Goal: Task Accomplishment & Management: Complete application form

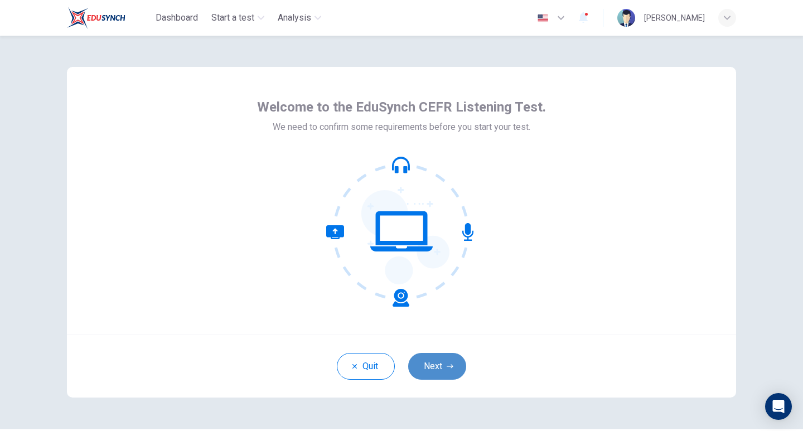
click at [446, 372] on button "Next" at bounding box center [437, 366] width 58 height 27
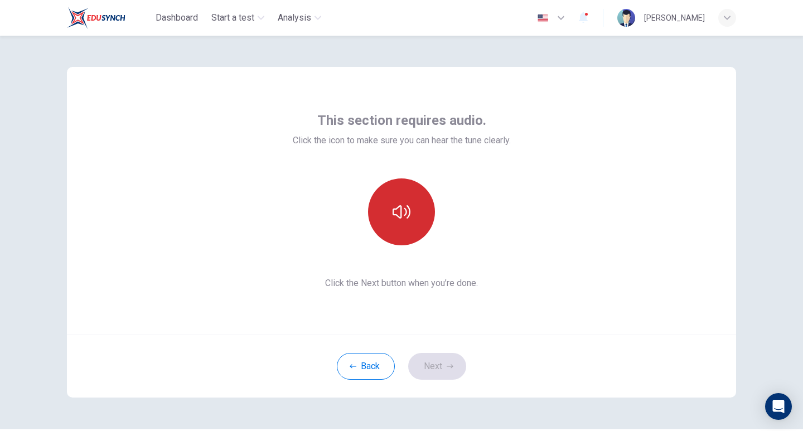
click at [398, 221] on button "button" at bounding box center [401, 211] width 67 height 67
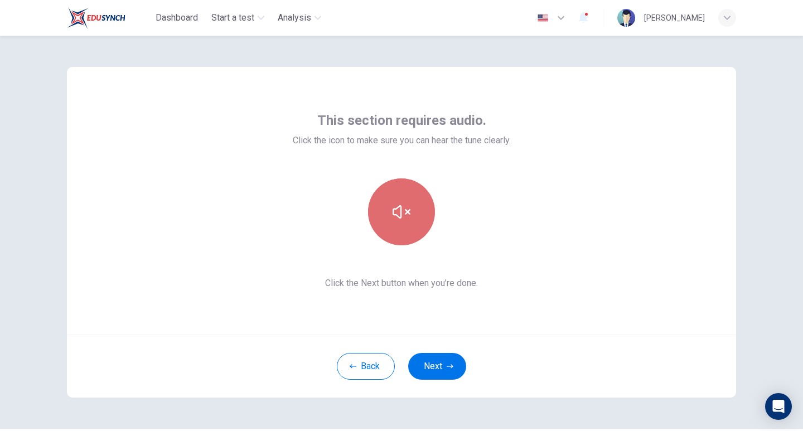
click at [404, 209] on icon "button" at bounding box center [401, 212] width 18 height 18
click at [402, 210] on icon "button" at bounding box center [401, 212] width 18 height 18
click at [396, 211] on icon "button" at bounding box center [401, 212] width 18 height 18
click at [407, 212] on button "button" at bounding box center [401, 211] width 67 height 67
click at [402, 223] on button "button" at bounding box center [401, 211] width 67 height 67
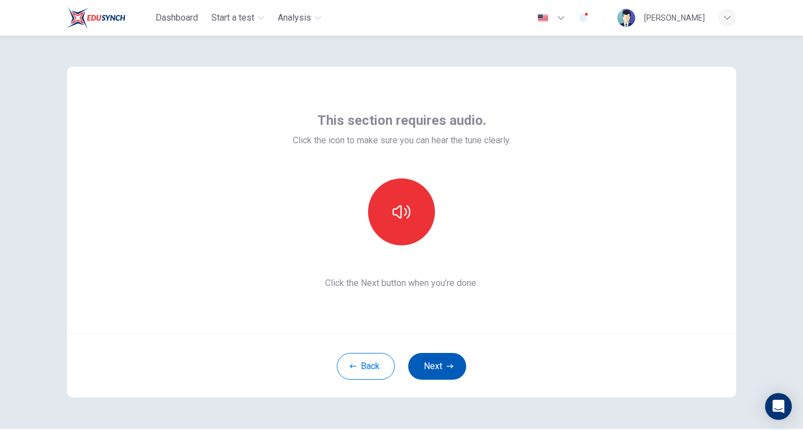
click at [441, 357] on button "Next" at bounding box center [437, 366] width 58 height 27
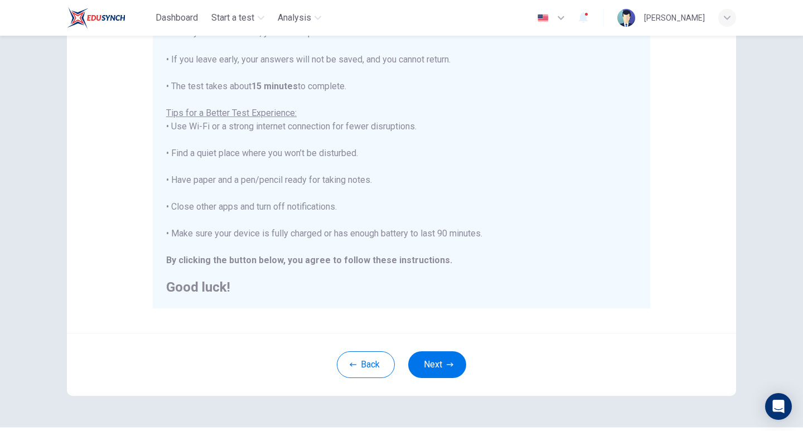
scroll to position [167, 0]
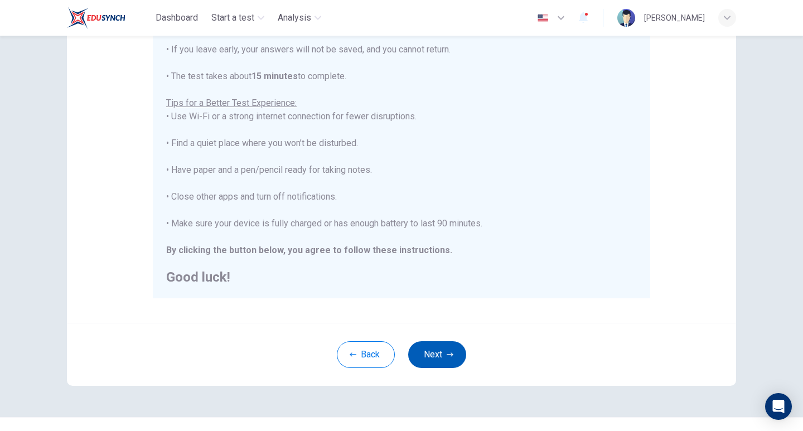
click at [440, 350] on button "Next" at bounding box center [437, 354] width 58 height 27
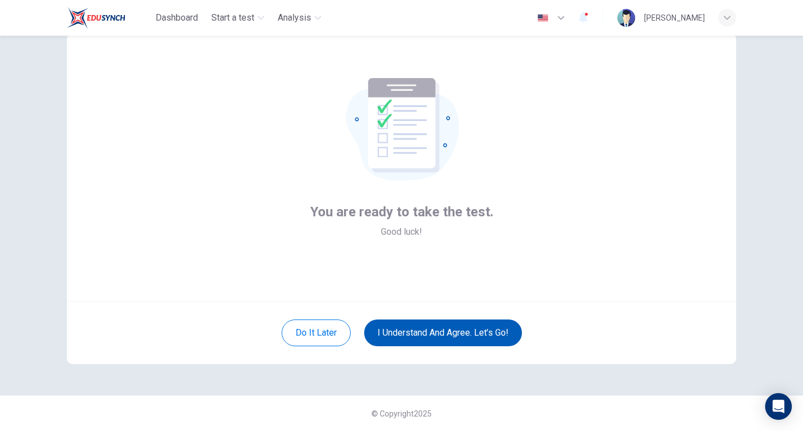
scroll to position [33, 0]
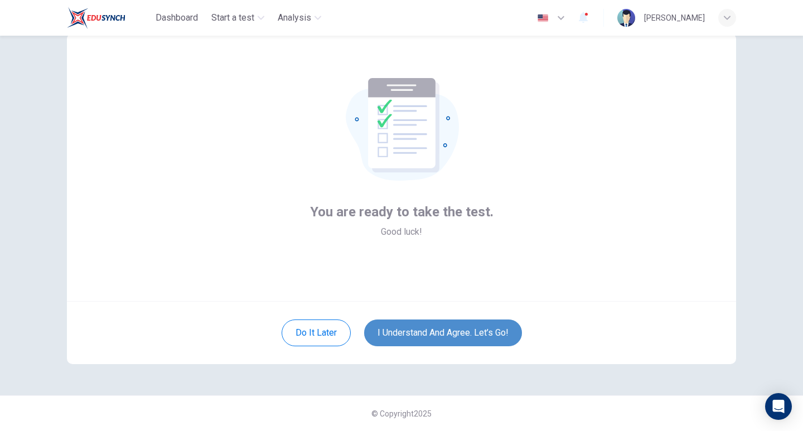
click at [439, 334] on button "I understand and agree. Let’s go!" at bounding box center [443, 332] width 158 height 27
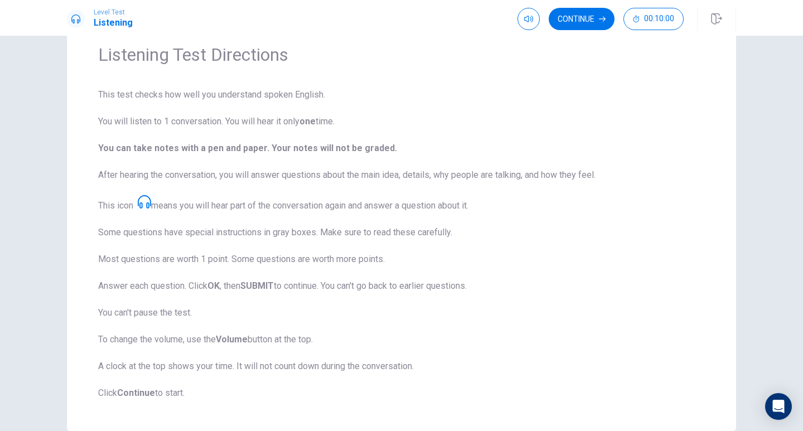
scroll to position [104, 0]
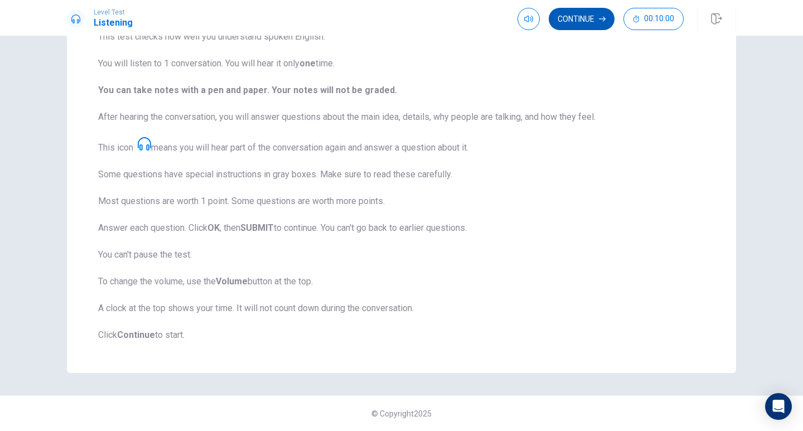
click at [580, 21] on button "Continue" at bounding box center [582, 19] width 66 height 22
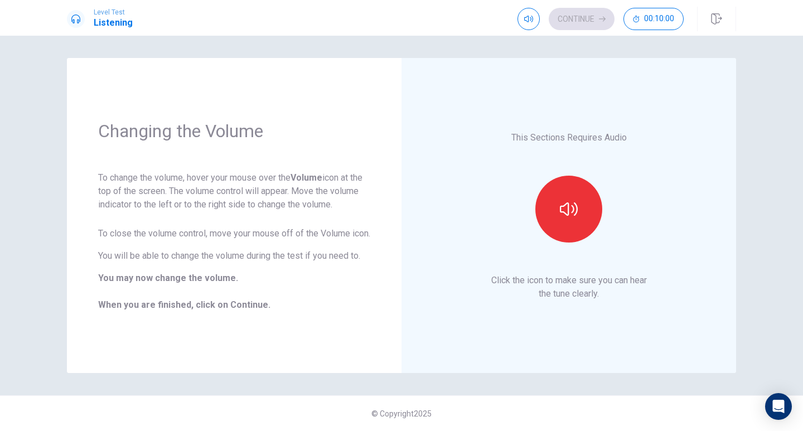
scroll to position [0, 0]
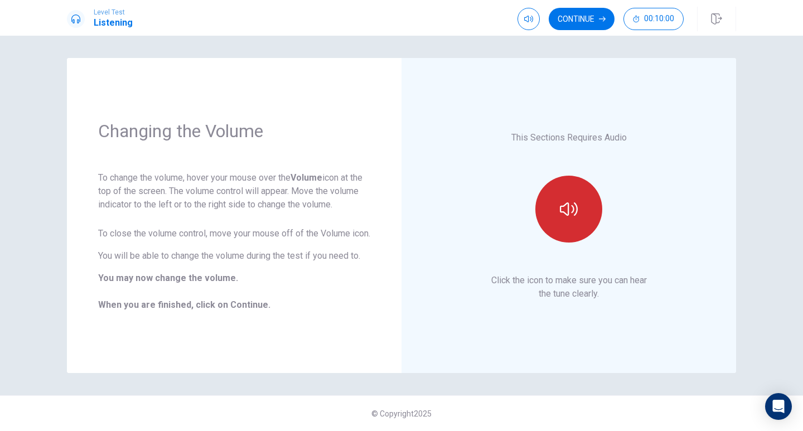
click at [576, 207] on icon "button" at bounding box center [569, 208] width 18 height 13
click at [574, 16] on button "Continue" at bounding box center [582, 19] width 66 height 22
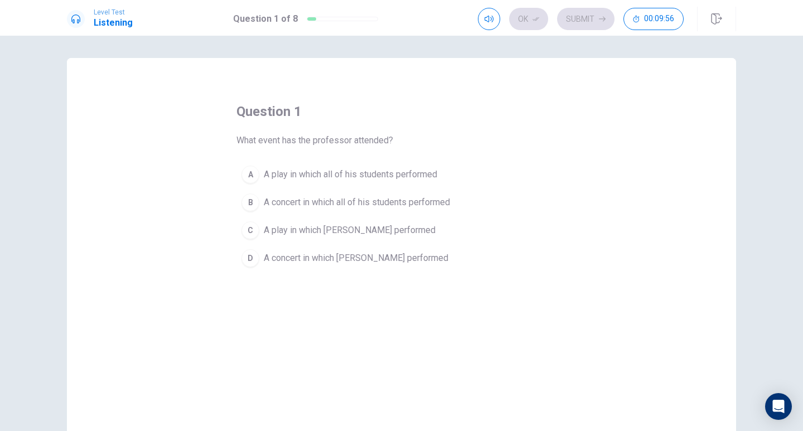
click at [252, 259] on div "D" at bounding box center [250, 258] width 18 height 18
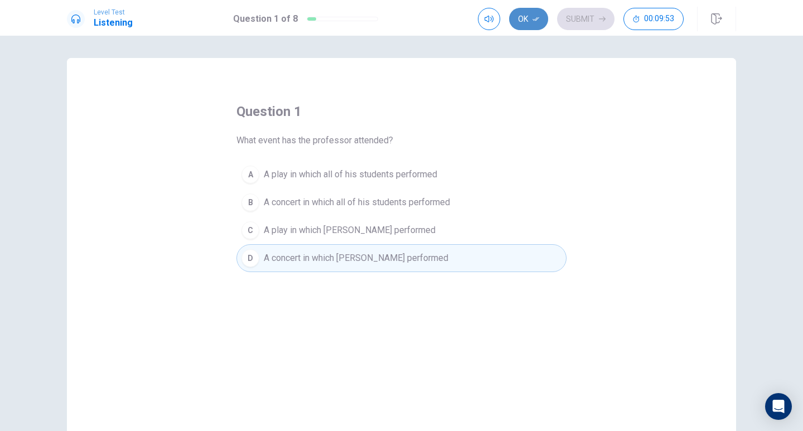
click at [533, 16] on icon "button" at bounding box center [535, 19] width 7 height 7
click at [599, 22] on icon "button" at bounding box center [602, 19] width 7 height 7
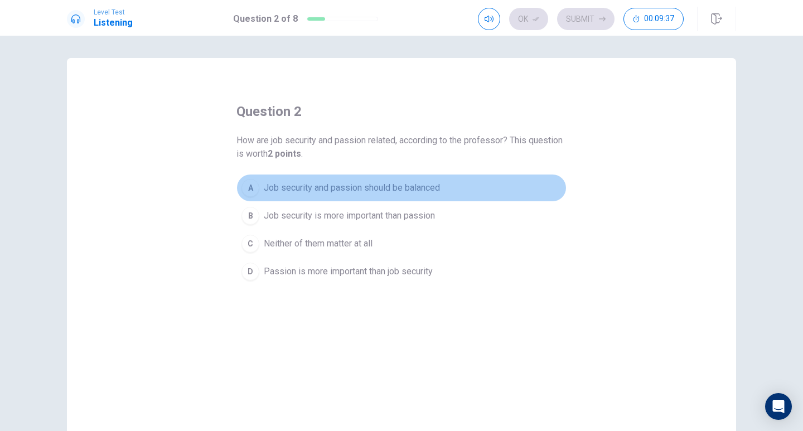
click at [250, 190] on div "A" at bounding box center [250, 188] width 18 height 18
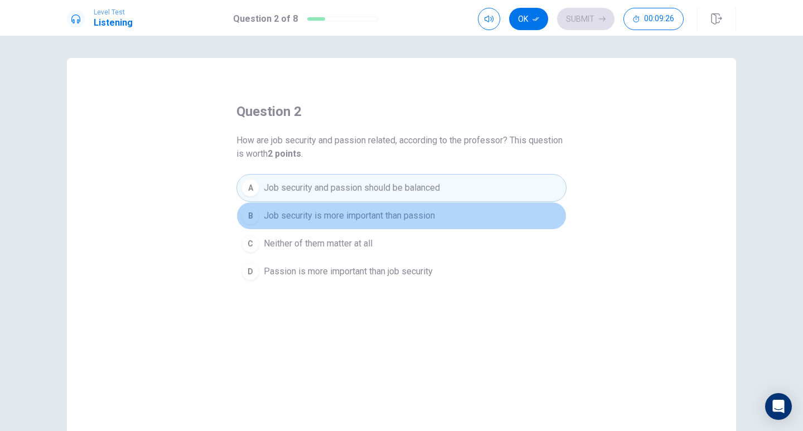
click at [324, 219] on span "Job security is more important than passion" at bounding box center [349, 215] width 171 height 13
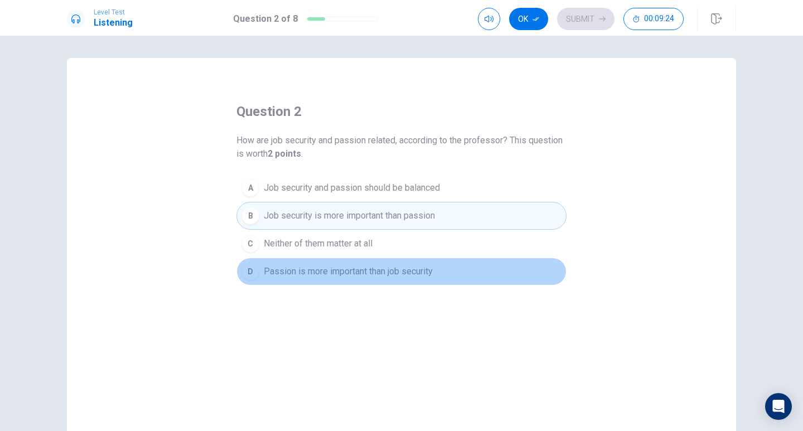
click at [357, 273] on span "Passion is more important than job security" at bounding box center [348, 271] width 169 height 13
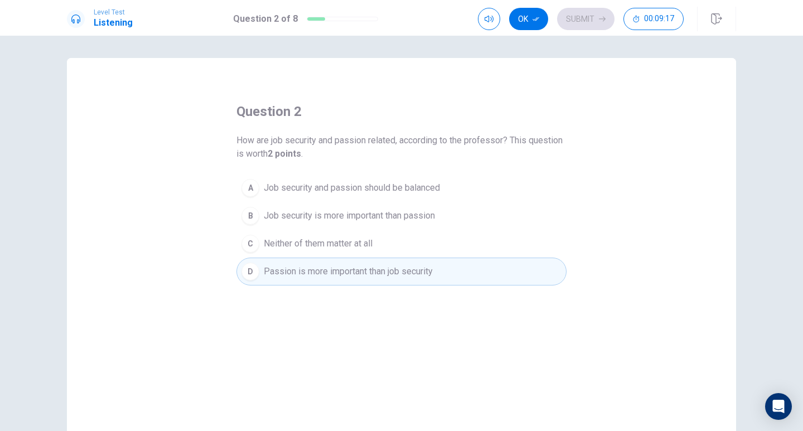
click at [365, 190] on span "Job security and passion should be balanced" at bounding box center [352, 187] width 176 height 13
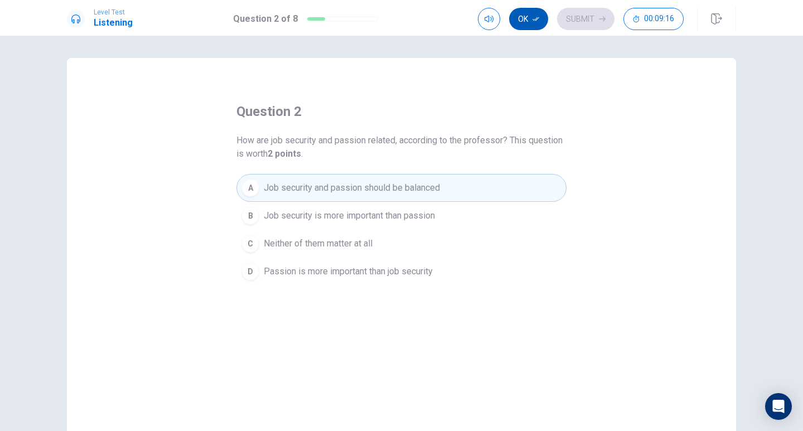
click at [523, 20] on button "Ok" at bounding box center [528, 19] width 39 height 22
click at [596, 20] on button "Submit" at bounding box center [585, 19] width 57 height 22
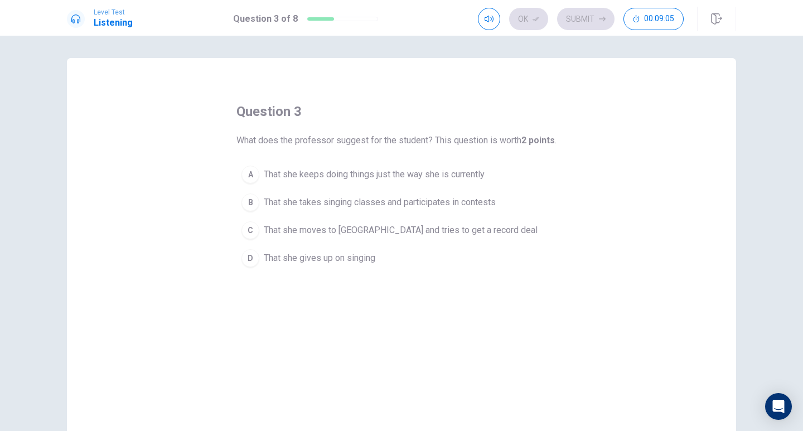
click at [253, 201] on div "B" at bounding box center [250, 202] width 18 height 18
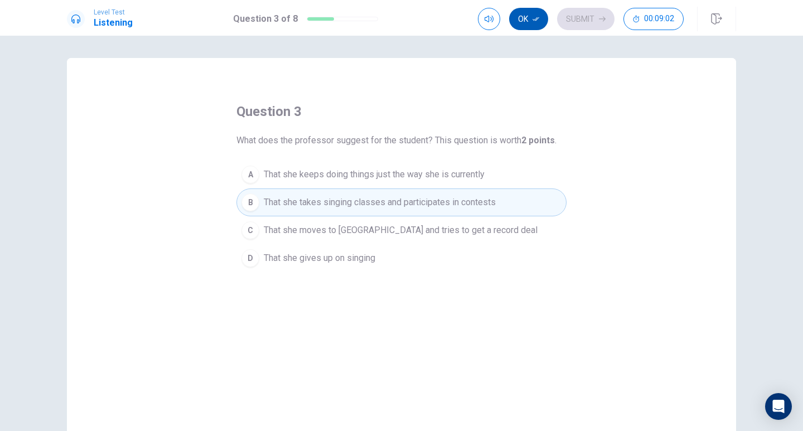
click at [521, 18] on button "Ok" at bounding box center [528, 19] width 39 height 22
click at [568, 20] on button "Submit" at bounding box center [585, 19] width 57 height 22
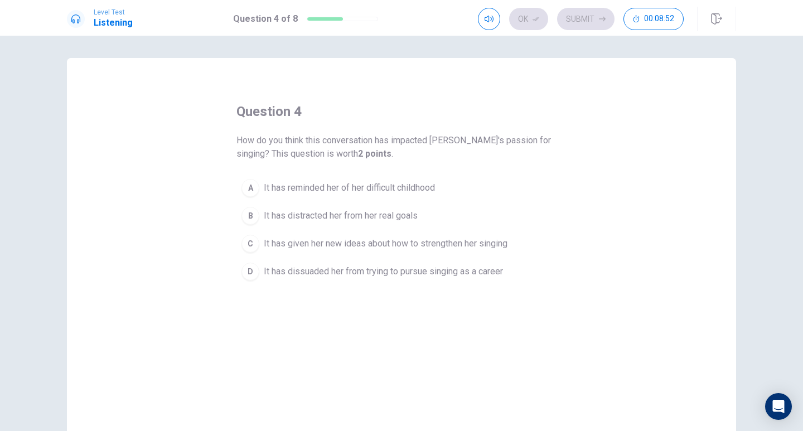
click at [251, 249] on div "C" at bounding box center [250, 244] width 18 height 18
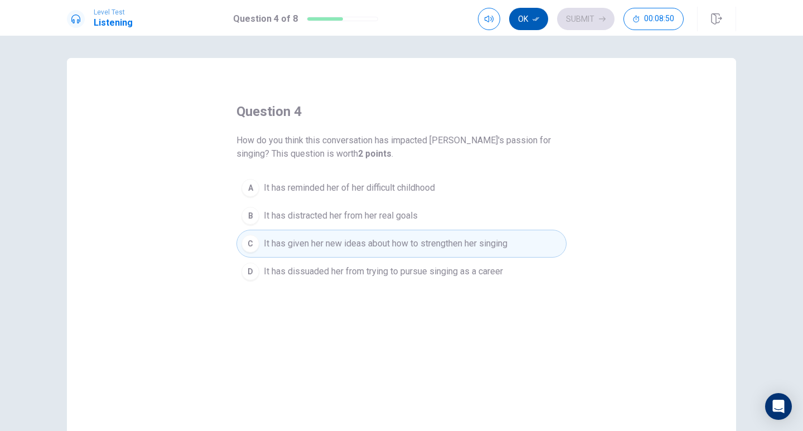
click at [523, 20] on button "Ok" at bounding box center [528, 19] width 39 height 22
click at [574, 19] on button "Submit" at bounding box center [585, 19] width 57 height 22
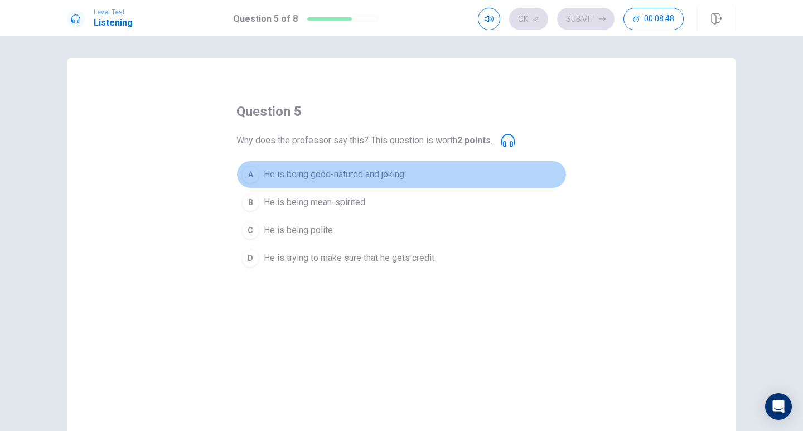
click at [246, 174] on div "A" at bounding box center [250, 175] width 18 height 18
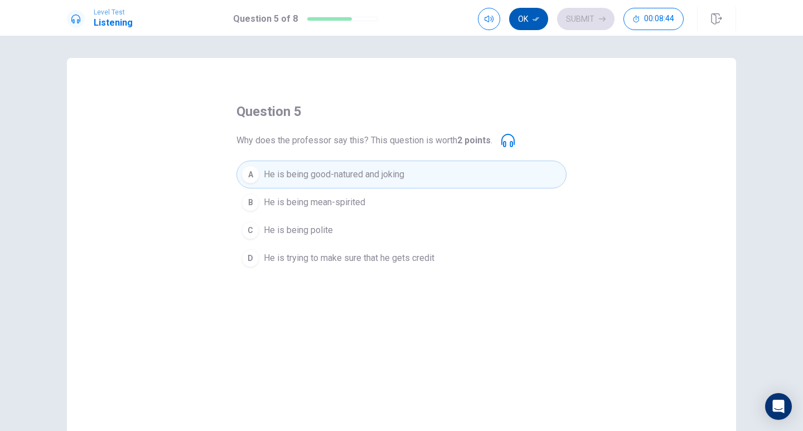
click at [528, 20] on button "Ok" at bounding box center [528, 19] width 39 height 22
click at [585, 21] on button "Submit" at bounding box center [585, 19] width 57 height 22
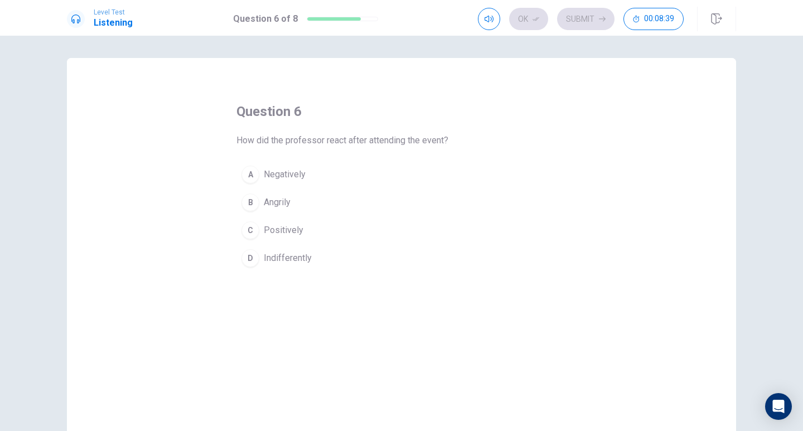
click at [250, 233] on div "C" at bounding box center [250, 230] width 18 height 18
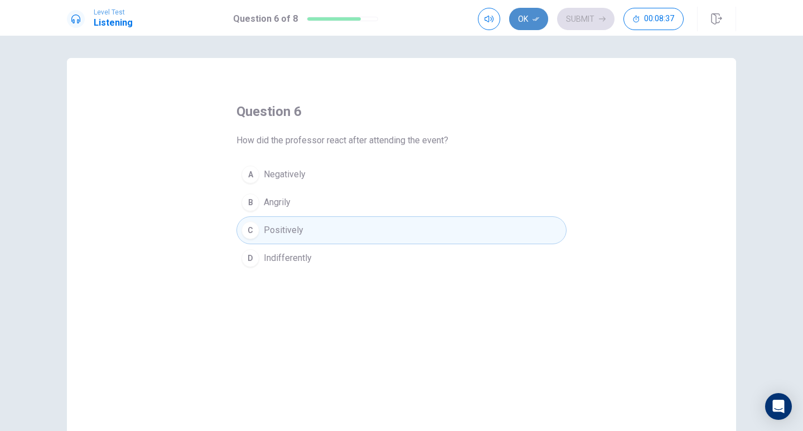
click at [515, 17] on button "Ok" at bounding box center [528, 19] width 39 height 22
click at [568, 17] on button "Submit" at bounding box center [585, 19] width 57 height 22
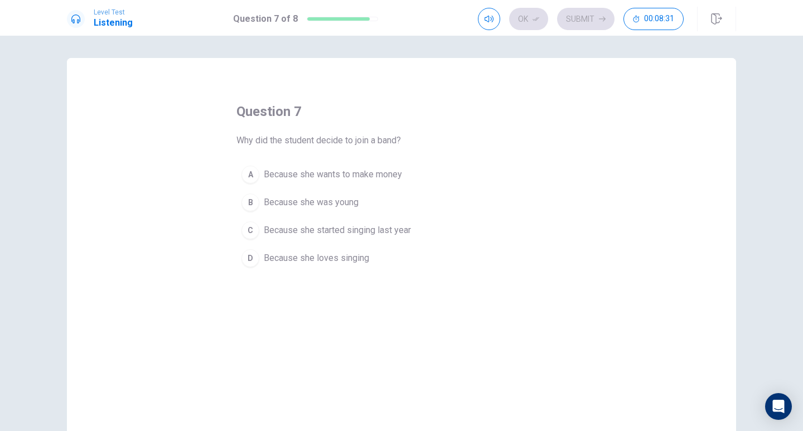
click at [249, 260] on div "D" at bounding box center [250, 258] width 18 height 18
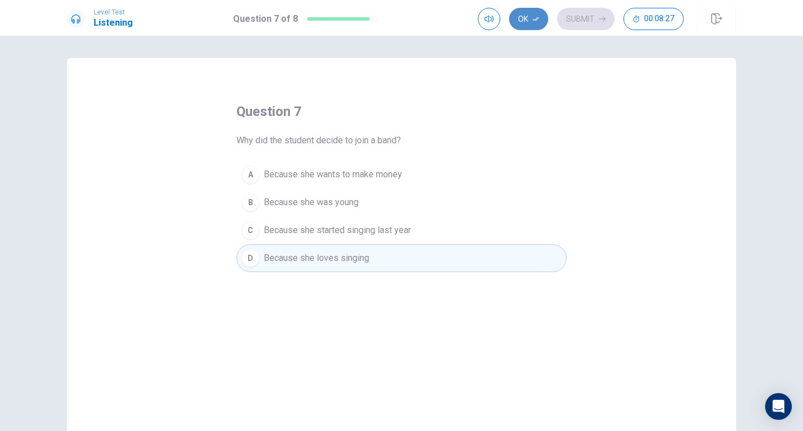
click at [532, 20] on button "Ok" at bounding box center [528, 19] width 39 height 22
click at [574, 23] on button "Submit" at bounding box center [585, 19] width 57 height 22
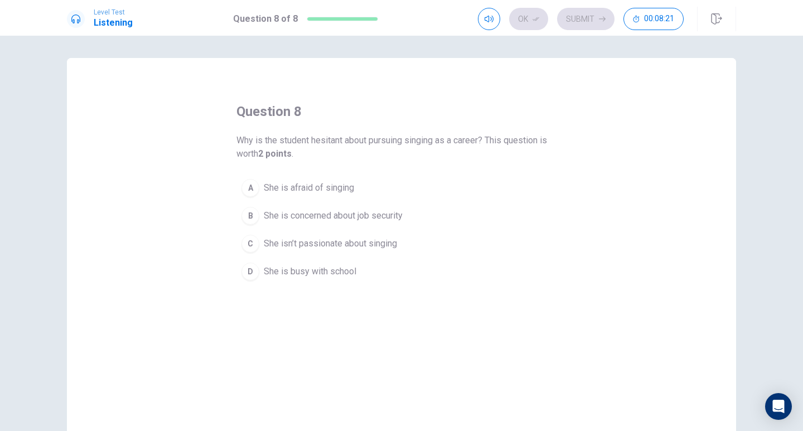
click at [245, 211] on div "B" at bounding box center [250, 216] width 18 height 18
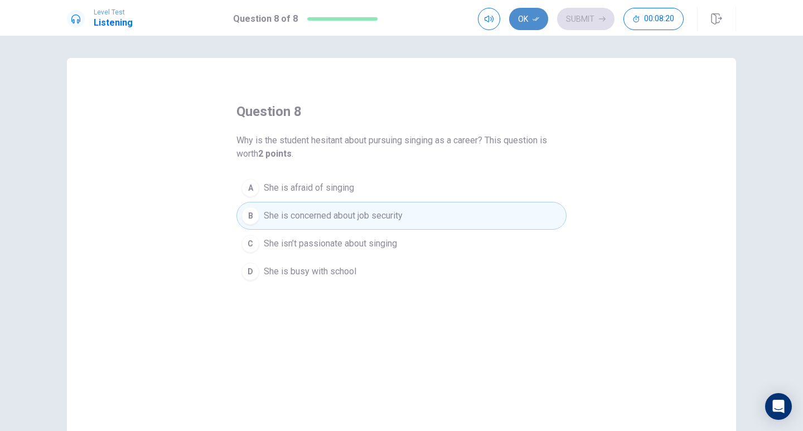
click at [532, 17] on button "Ok" at bounding box center [528, 19] width 39 height 22
click at [593, 19] on button "Submit" at bounding box center [585, 19] width 57 height 22
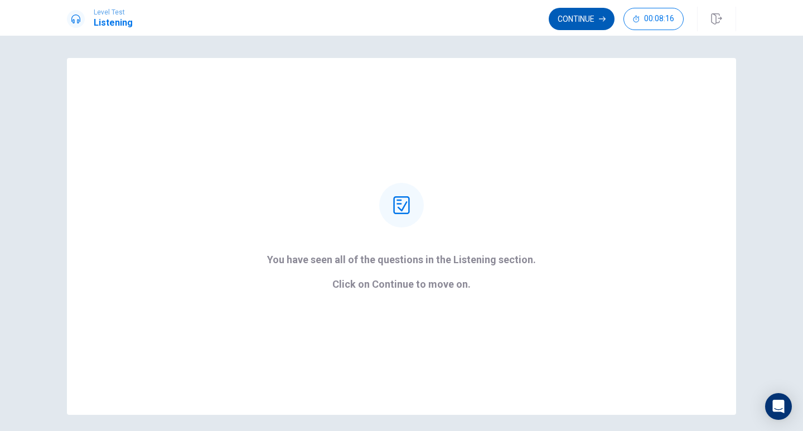
click at [588, 22] on button "Continue" at bounding box center [582, 19] width 66 height 22
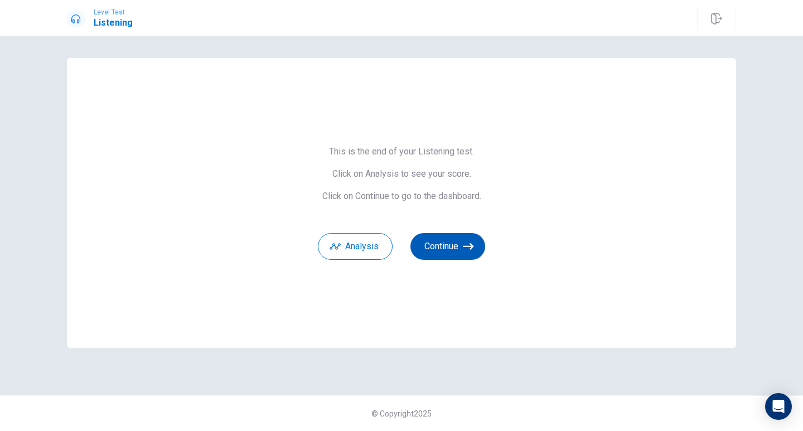
click at [450, 249] on button "Continue" at bounding box center [447, 246] width 75 height 27
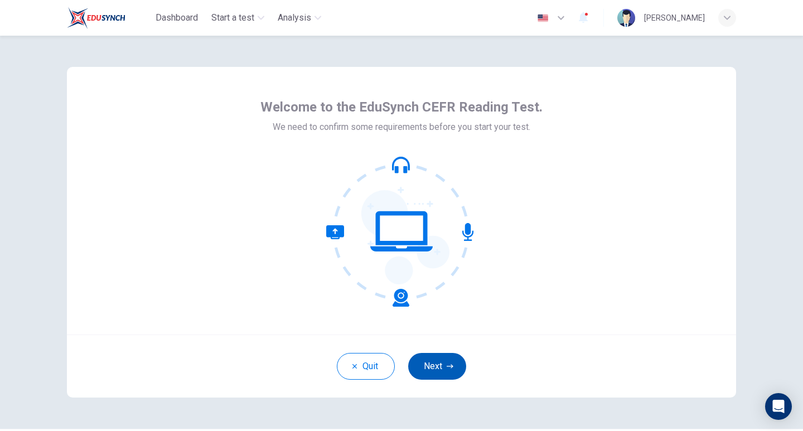
click at [437, 366] on button "Next" at bounding box center [437, 366] width 58 height 27
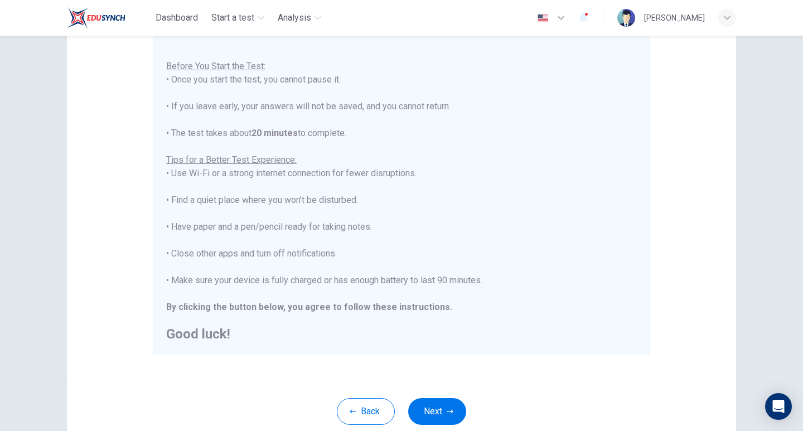
scroll to position [111, 0]
click at [439, 402] on button "Next" at bounding box center [437, 410] width 58 height 27
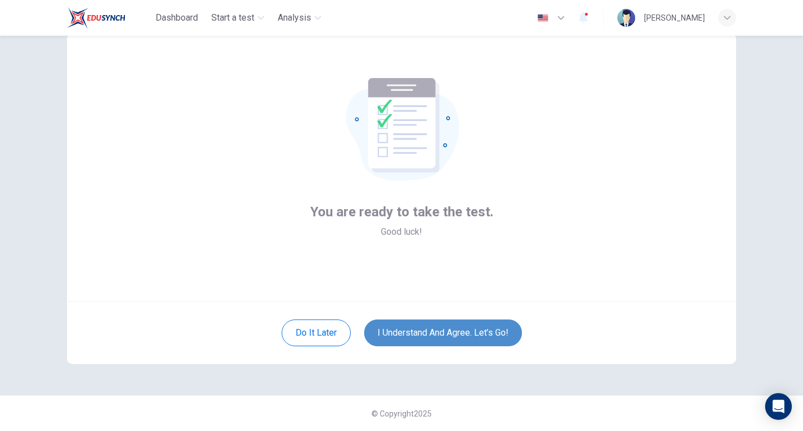
click at [438, 334] on button "I understand and agree. Let’s go!" at bounding box center [443, 332] width 158 height 27
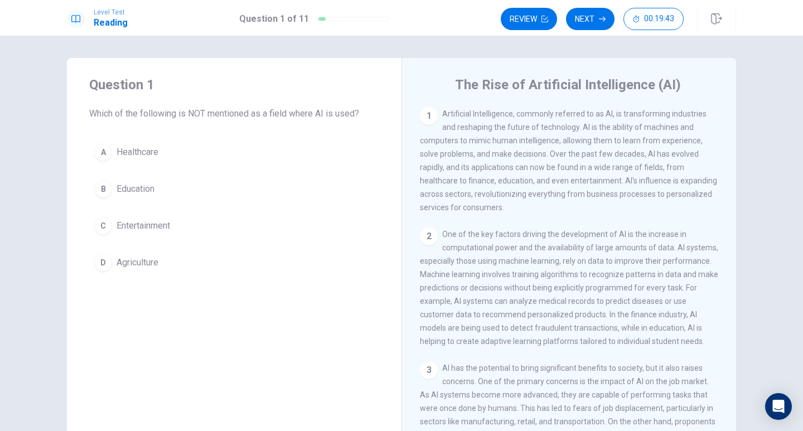
click at [101, 267] on div "D" at bounding box center [103, 263] width 18 height 18
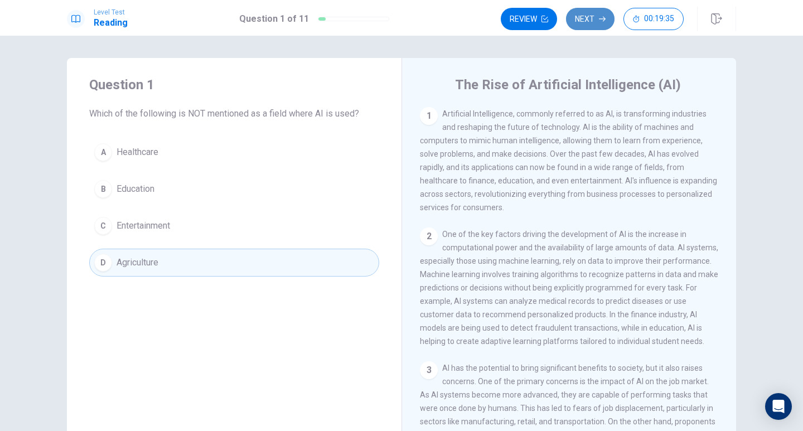
click at [593, 20] on button "Next" at bounding box center [590, 19] width 48 height 22
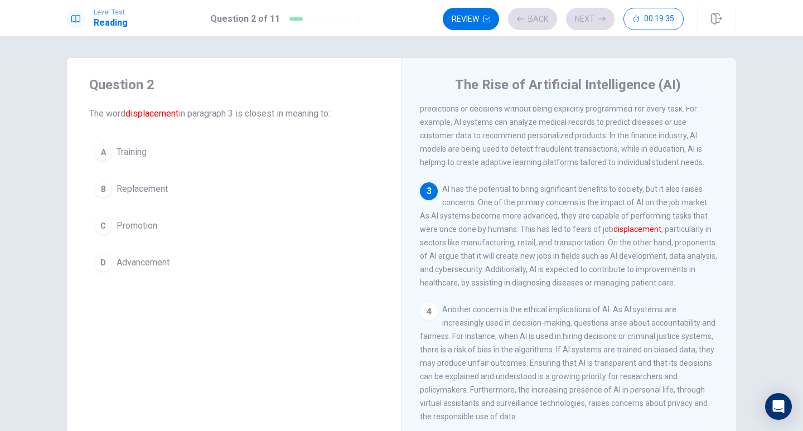
scroll to position [180, 0]
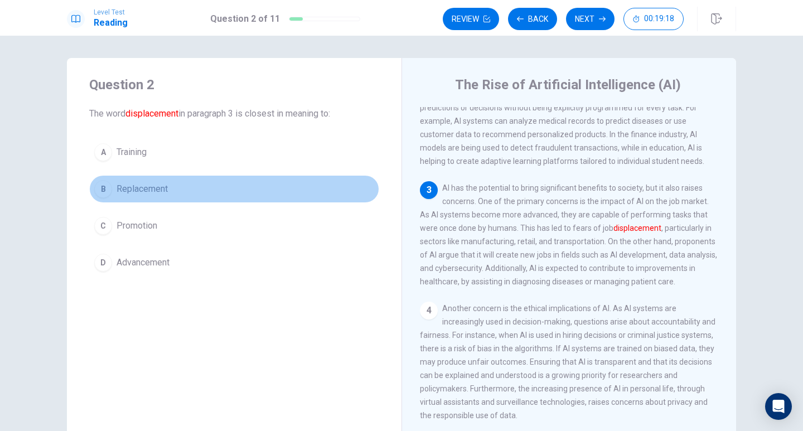
click at [123, 186] on span "Replacement" at bounding box center [142, 188] width 51 height 13
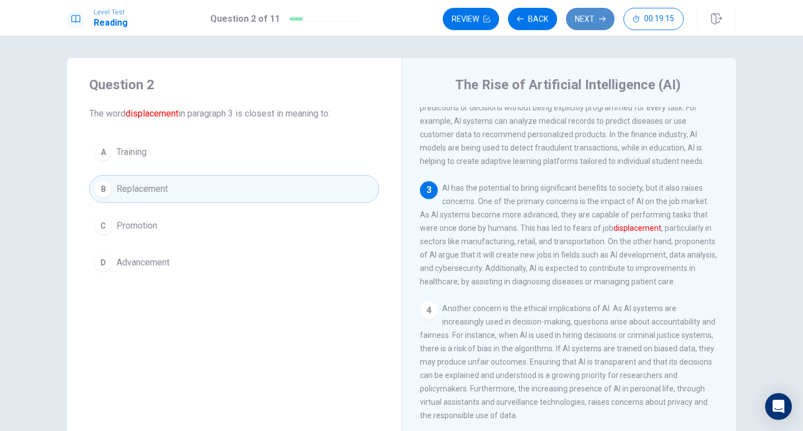
click at [588, 20] on button "Next" at bounding box center [590, 19] width 48 height 22
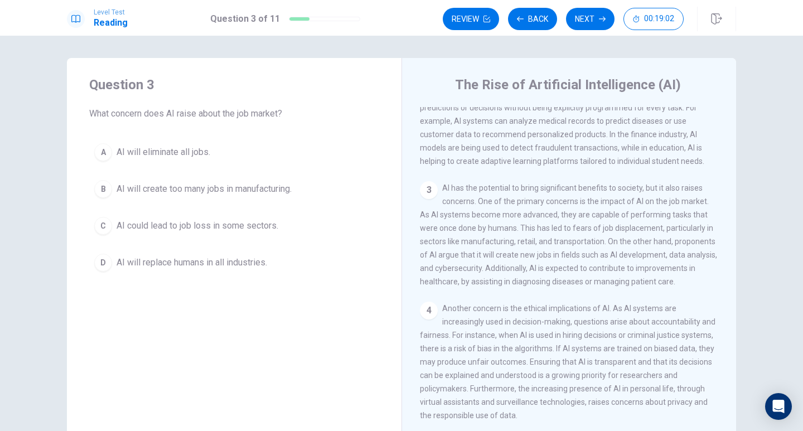
click at [102, 263] on div "D" at bounding box center [103, 263] width 18 height 18
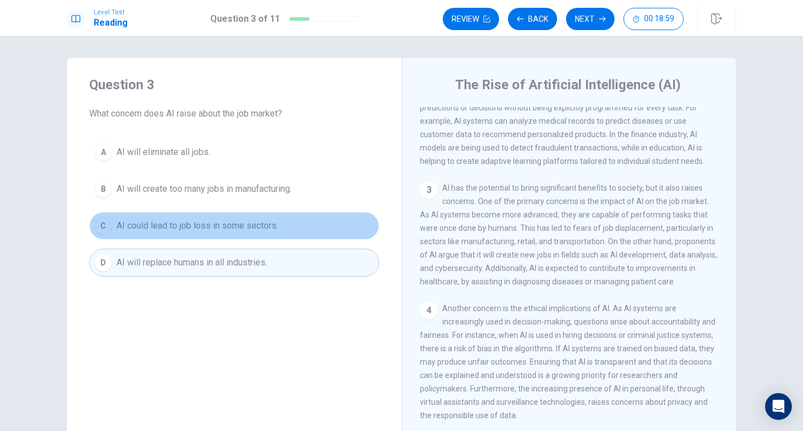
click at [100, 229] on div "C" at bounding box center [103, 226] width 18 height 18
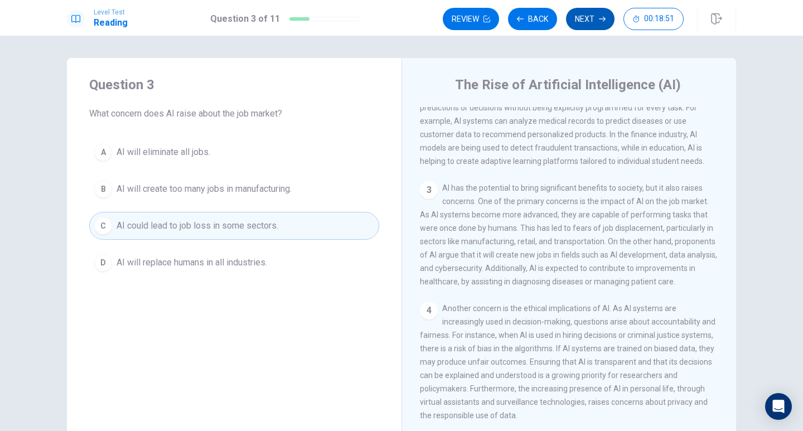
click at [586, 22] on button "Next" at bounding box center [590, 19] width 48 height 22
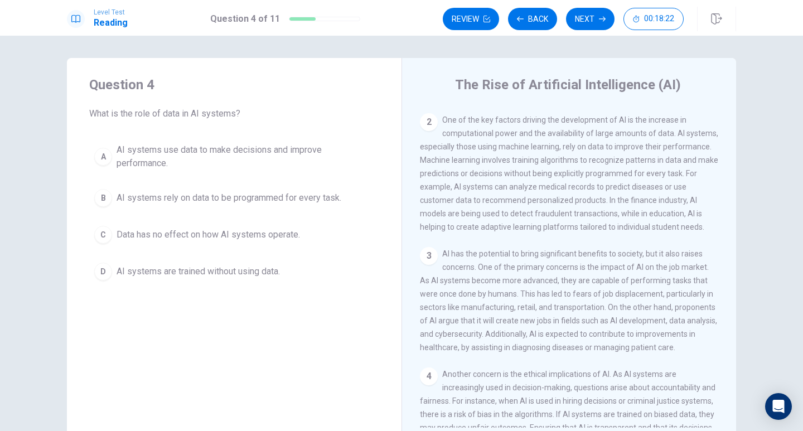
scroll to position [69, 0]
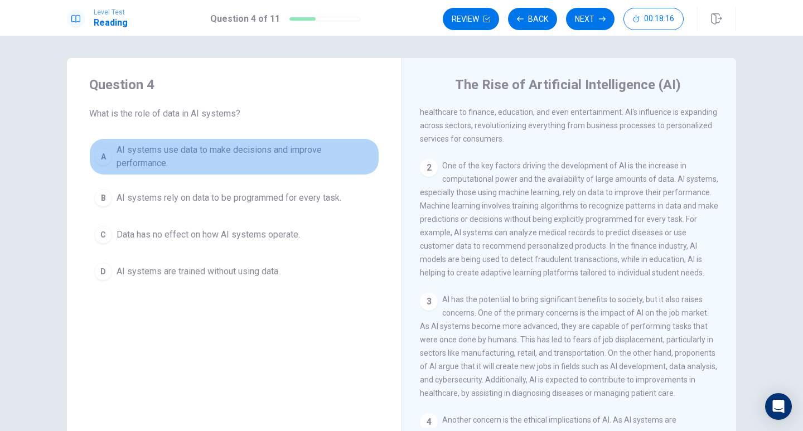
click at [100, 154] on div "A" at bounding box center [103, 157] width 18 height 18
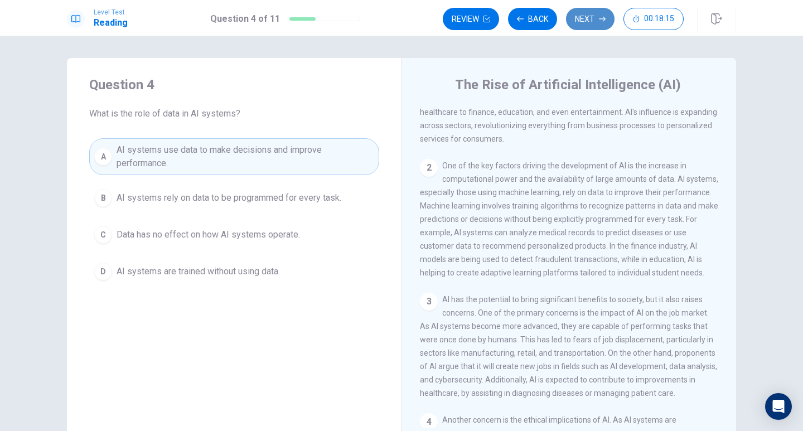
click at [578, 17] on button "Next" at bounding box center [590, 19] width 48 height 22
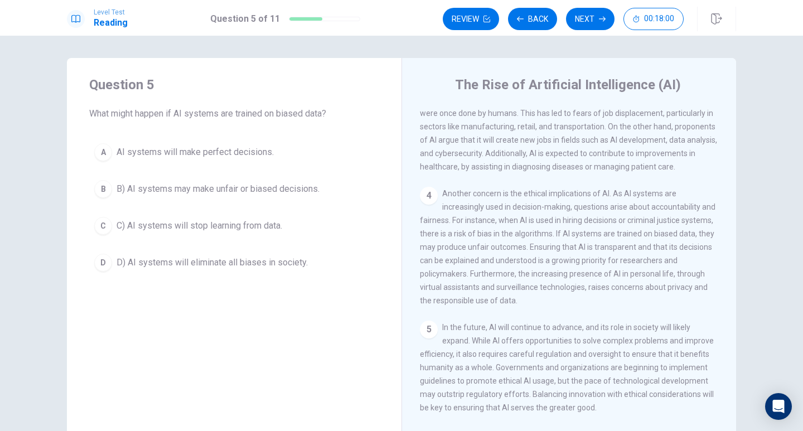
scroll to position [332, 0]
click at [128, 184] on span "B) AI systems may make unfair or biased decisions." at bounding box center [218, 188] width 203 height 13
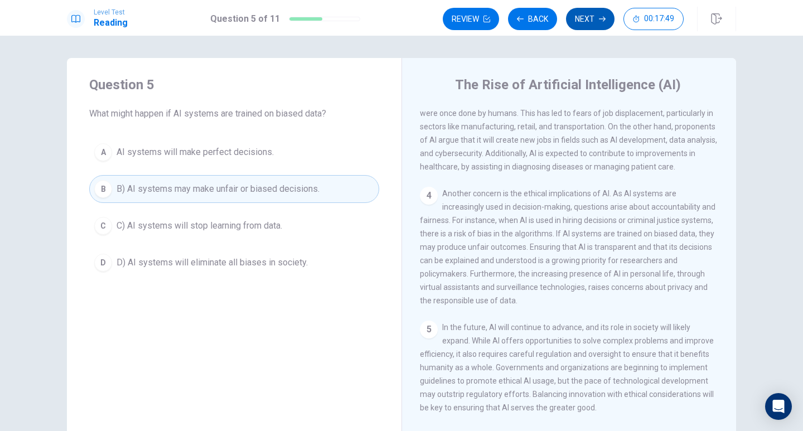
click at [593, 18] on button "Next" at bounding box center [590, 19] width 48 height 22
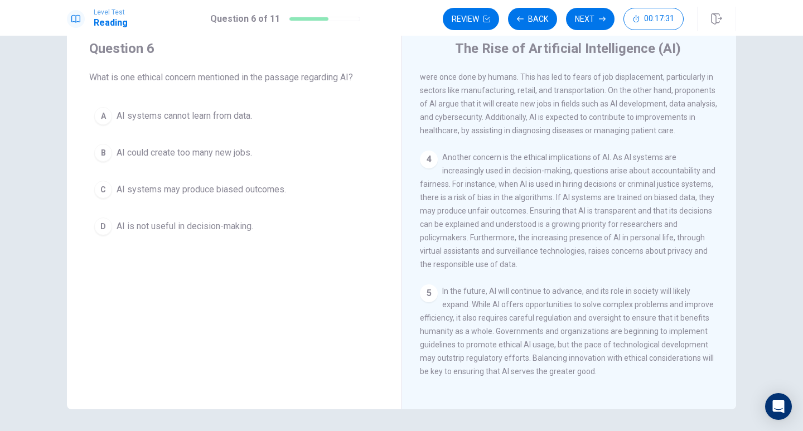
scroll to position [17, 0]
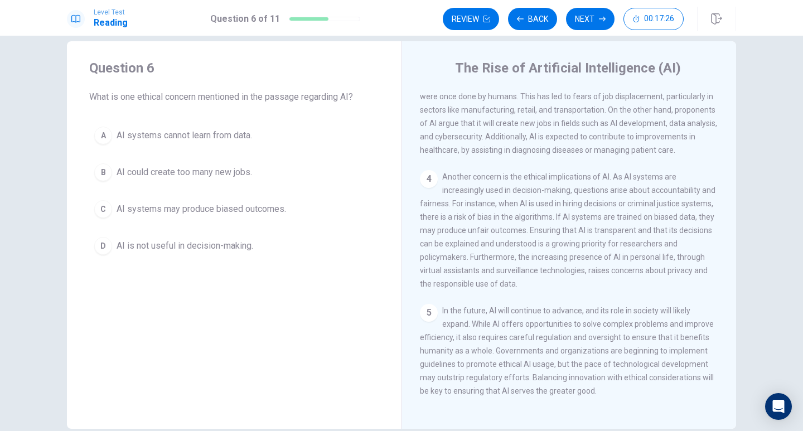
click at [215, 244] on span "AI is not useful in decision-making." at bounding box center [185, 245] width 137 height 13
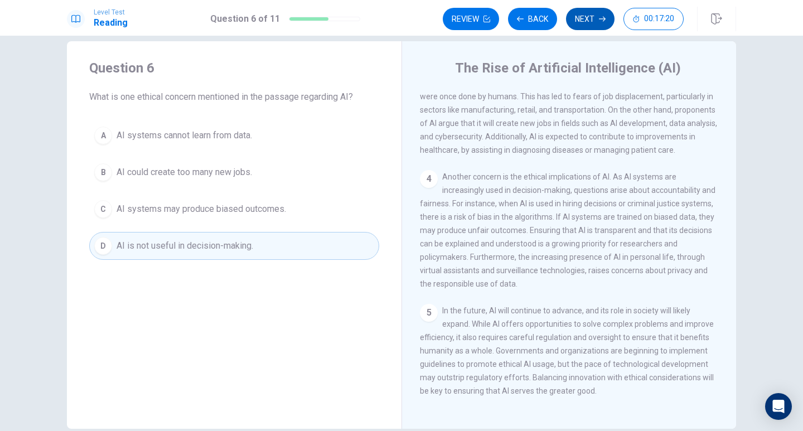
click at [597, 14] on button "Next" at bounding box center [590, 19] width 48 height 22
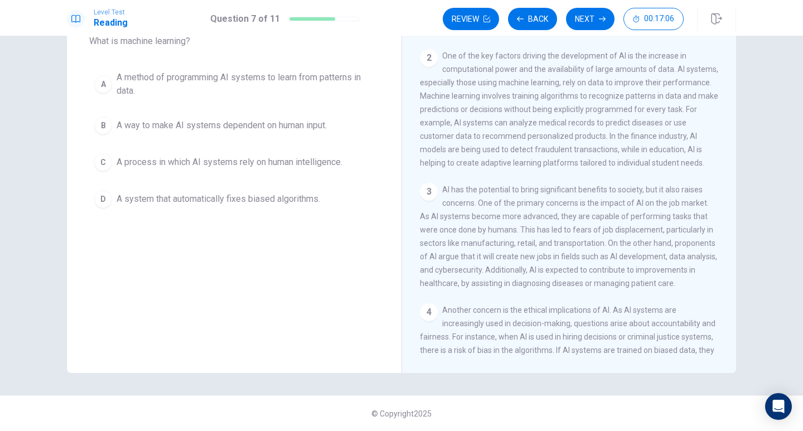
scroll to position [53, 0]
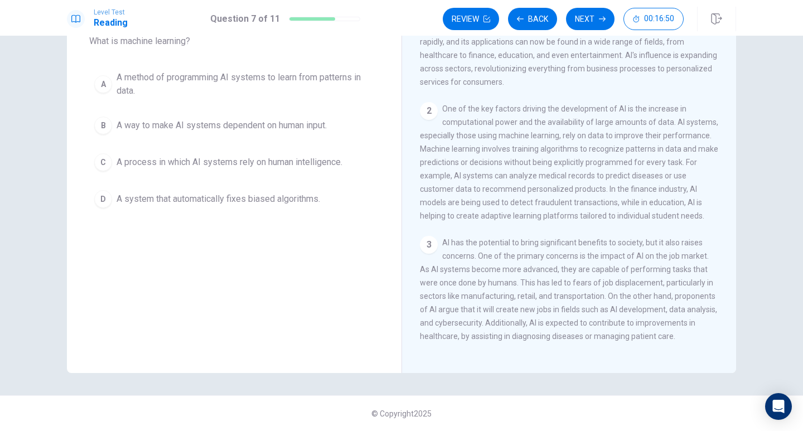
click at [193, 82] on span "A method of programming AI systems to learn from patterns in data." at bounding box center [246, 84] width 258 height 27
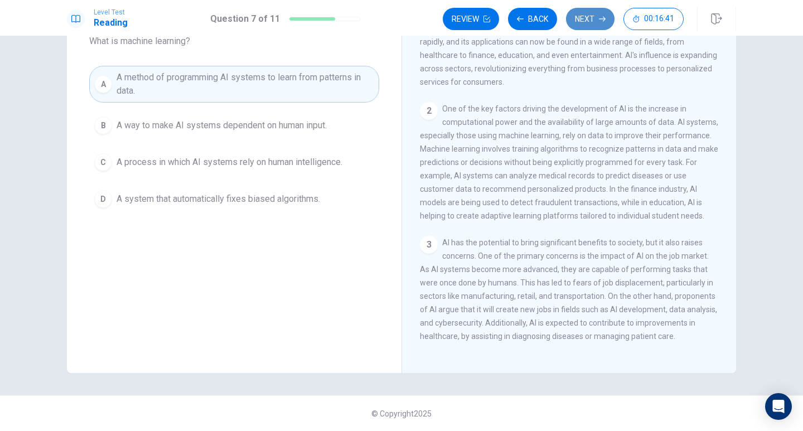
click at [591, 18] on button "Next" at bounding box center [590, 19] width 48 height 22
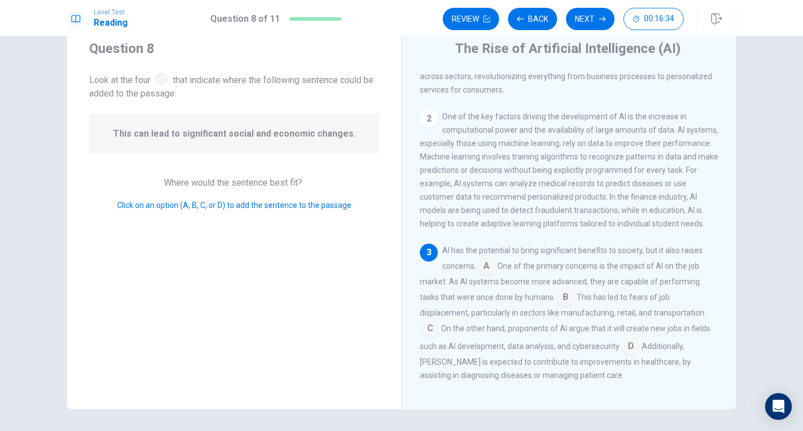
scroll to position [56, 0]
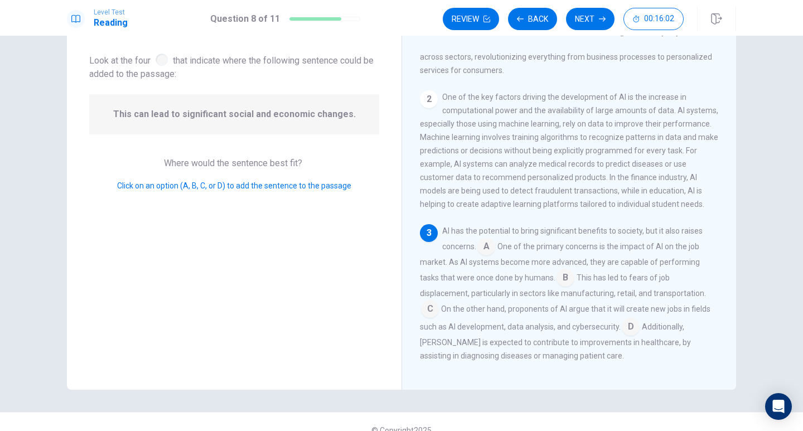
click at [561, 287] on input at bounding box center [565, 279] width 18 height 18
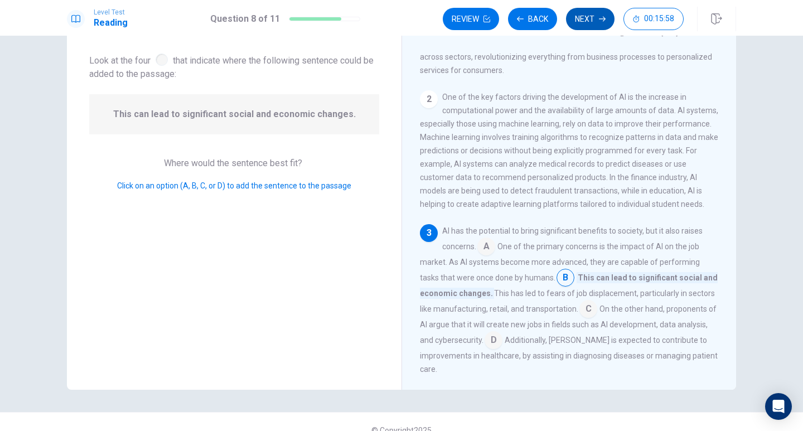
click at [587, 13] on button "Next" at bounding box center [590, 19] width 48 height 22
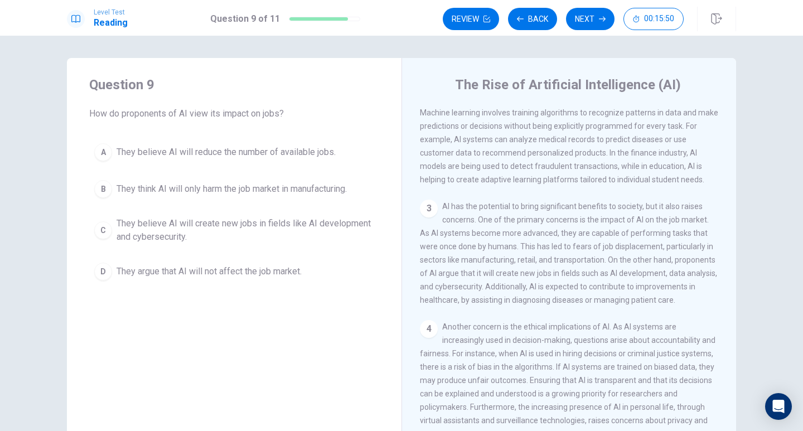
scroll to position [167, 0]
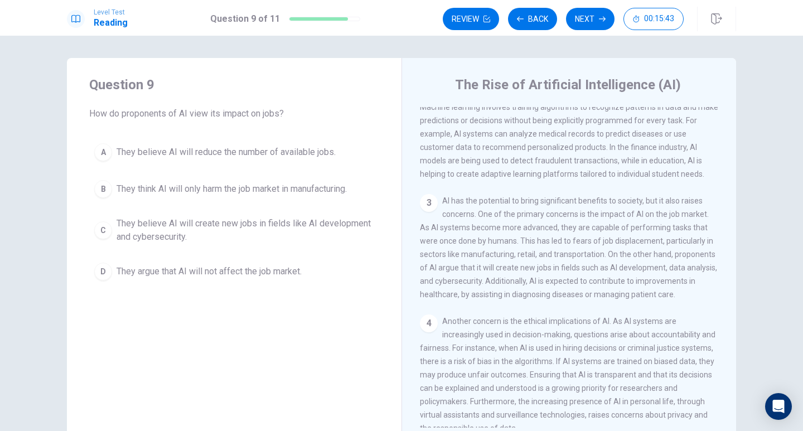
click at [187, 232] on span "They believe AI will create new jobs in fields like AI development and cybersec…" at bounding box center [246, 230] width 258 height 27
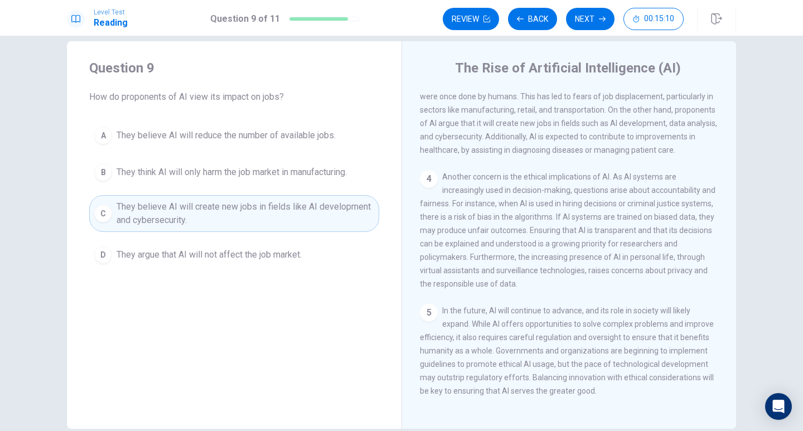
scroll to position [276, 0]
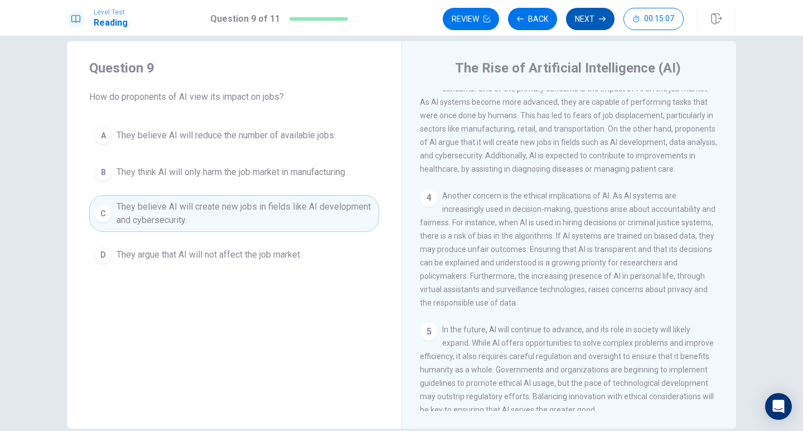
click at [592, 18] on button "Next" at bounding box center [590, 19] width 48 height 22
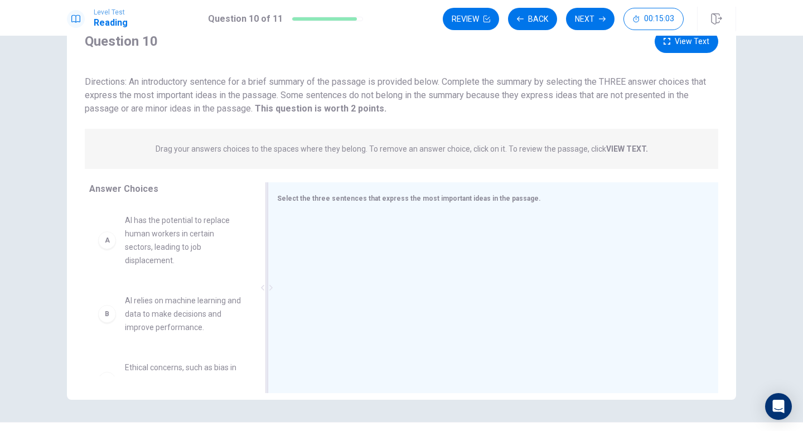
scroll to position [72, 0]
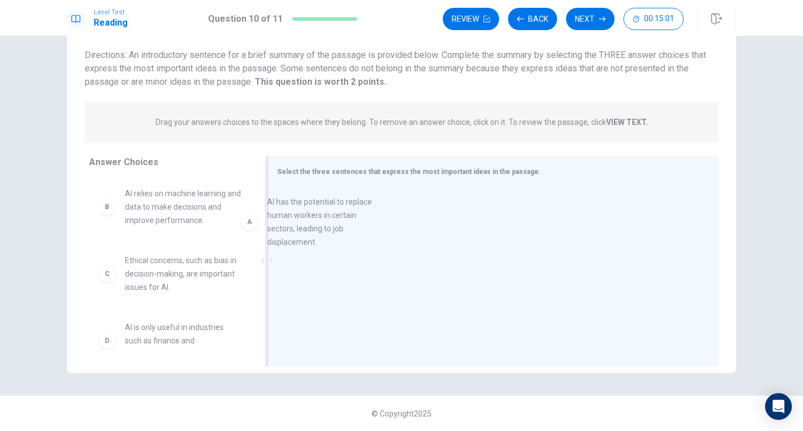
drag, startPoint x: 152, startPoint y: 216, endPoint x: 346, endPoint y: 224, distance: 194.2
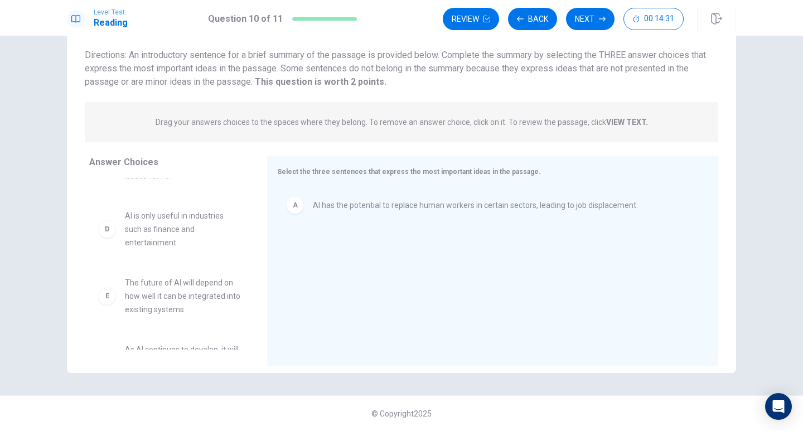
scroll to position [154, 0]
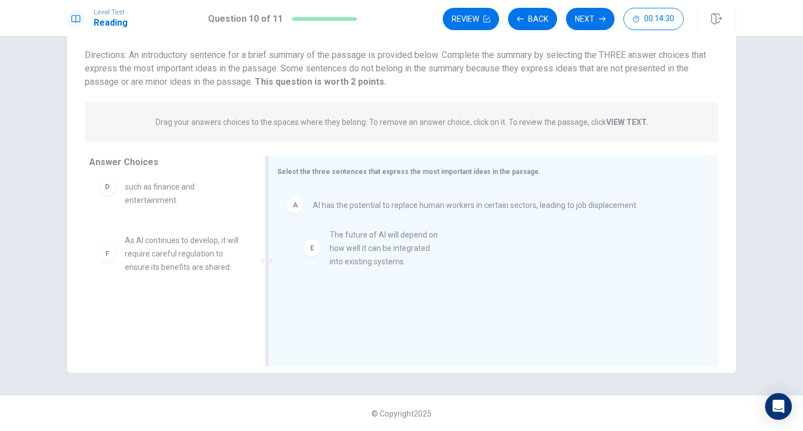
drag, startPoint x: 172, startPoint y: 246, endPoint x: 387, endPoint y: 241, distance: 215.2
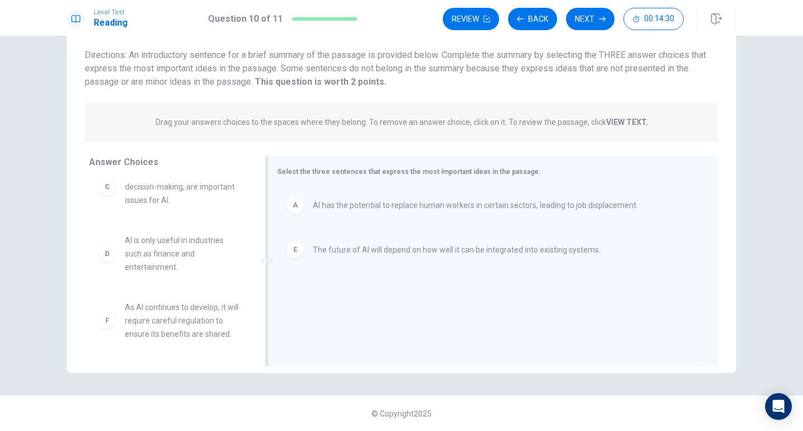
scroll to position [87, 0]
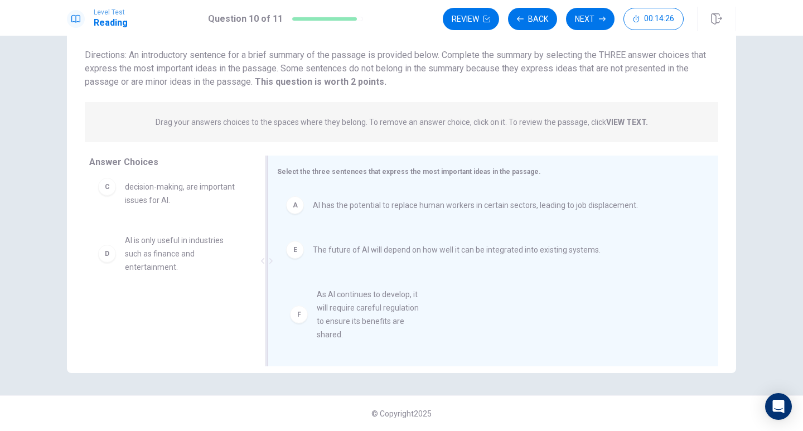
drag, startPoint x: 171, startPoint y: 326, endPoint x: 373, endPoint y: 313, distance: 202.2
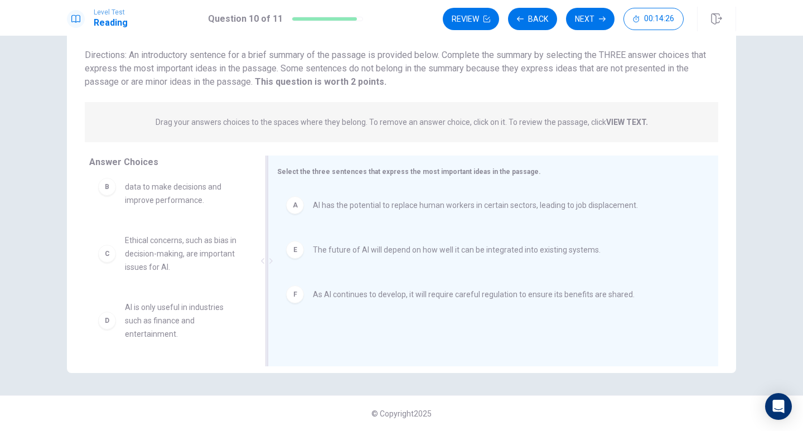
scroll to position [20, 0]
click at [586, 26] on button "Next" at bounding box center [590, 19] width 48 height 22
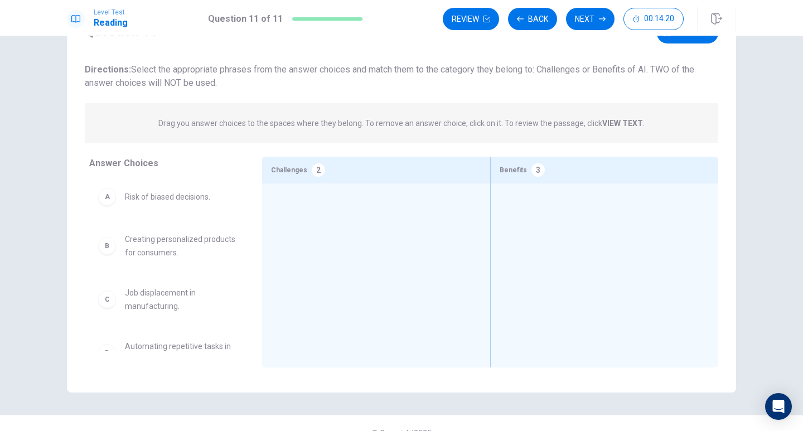
scroll to position [72, 0]
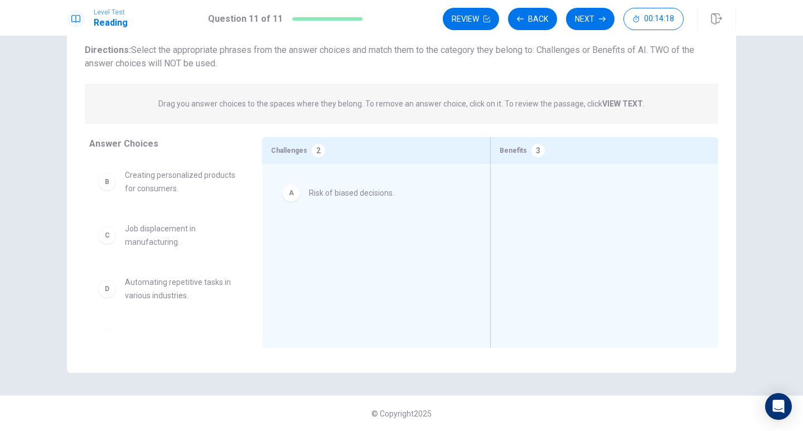
drag, startPoint x: 175, startPoint y: 180, endPoint x: 365, endPoint y: 197, distance: 190.9
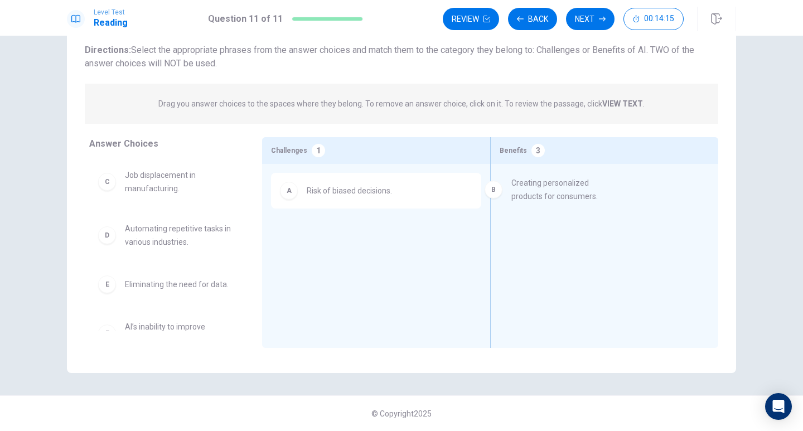
drag, startPoint x: 158, startPoint y: 190, endPoint x: 550, endPoint y: 198, distance: 392.5
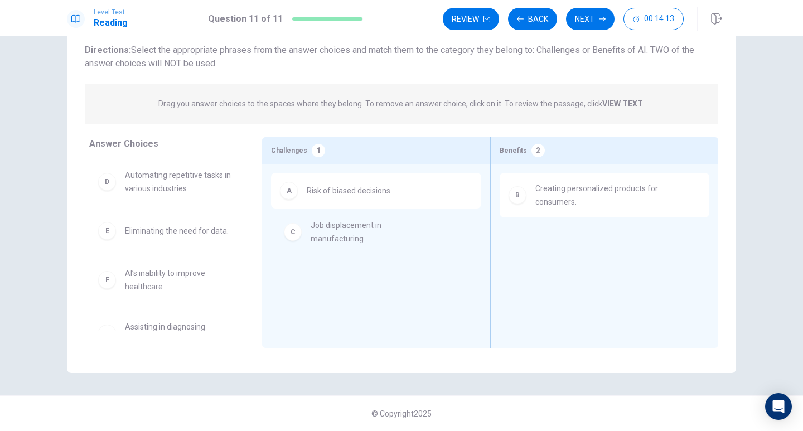
drag, startPoint x: 155, startPoint y: 188, endPoint x: 346, endPoint y: 241, distance: 197.9
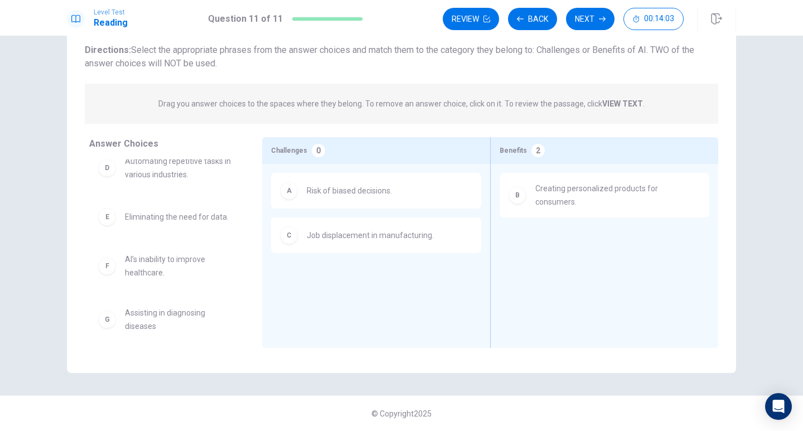
scroll to position [25, 0]
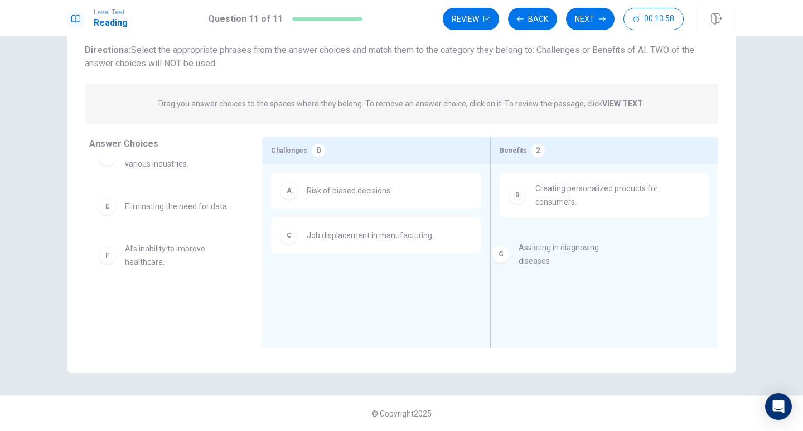
drag, startPoint x: 157, startPoint y: 316, endPoint x: 557, endPoint y: 259, distance: 404.7
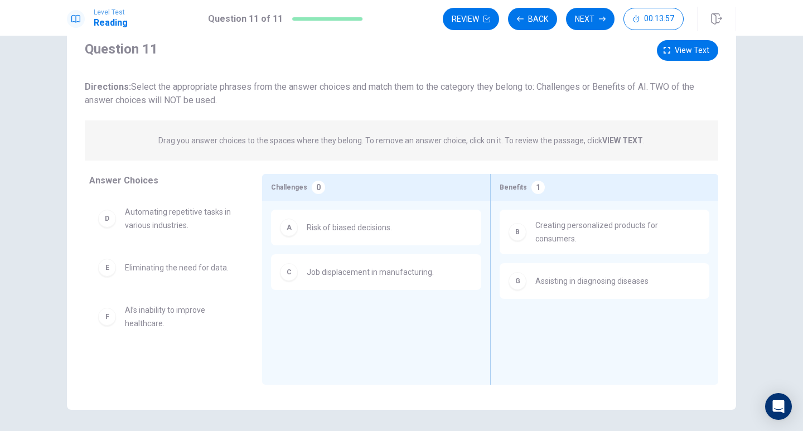
scroll to position [17, 0]
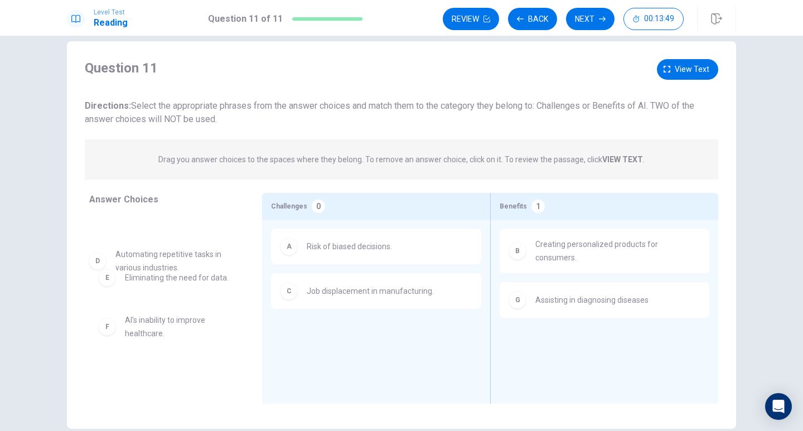
drag, startPoint x: 167, startPoint y: 241, endPoint x: 163, endPoint y: 264, distance: 23.2
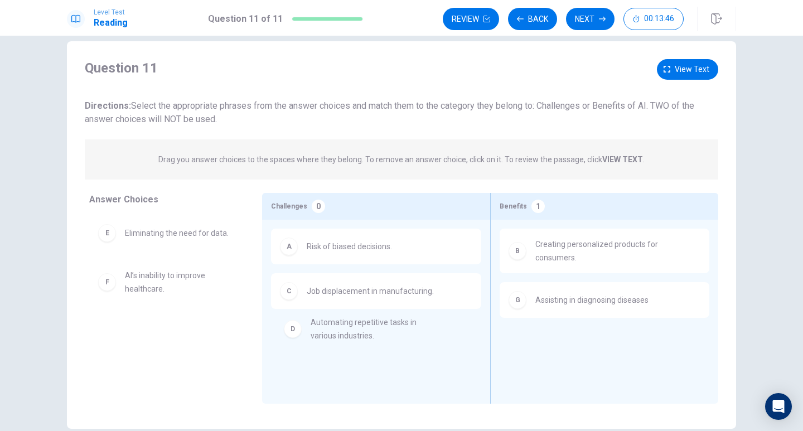
drag, startPoint x: 157, startPoint y: 235, endPoint x: 351, endPoint y: 330, distance: 215.4
drag, startPoint x: 172, startPoint y: 245, endPoint x: 384, endPoint y: 362, distance: 241.8
drag, startPoint x: 170, startPoint y: 239, endPoint x: 593, endPoint y: 341, distance: 434.7
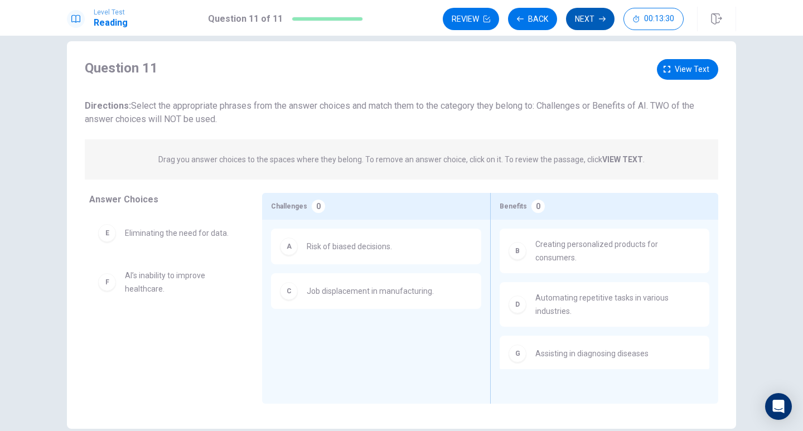
click at [587, 18] on button "Next" at bounding box center [590, 19] width 48 height 22
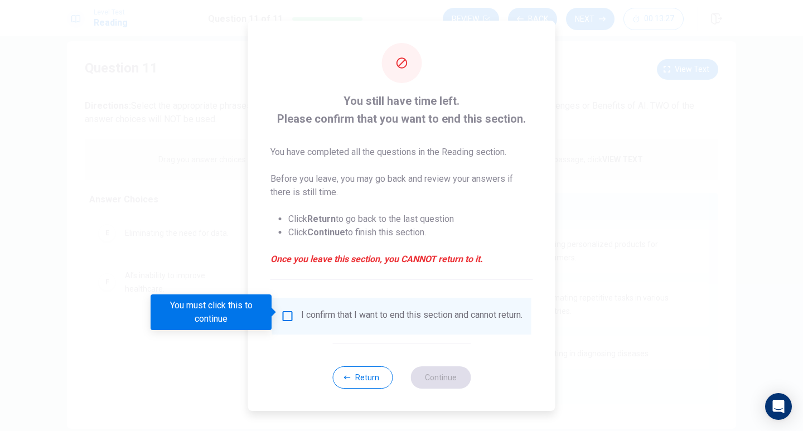
click at [288, 314] on input "You must click this to continue" at bounding box center [287, 315] width 13 height 13
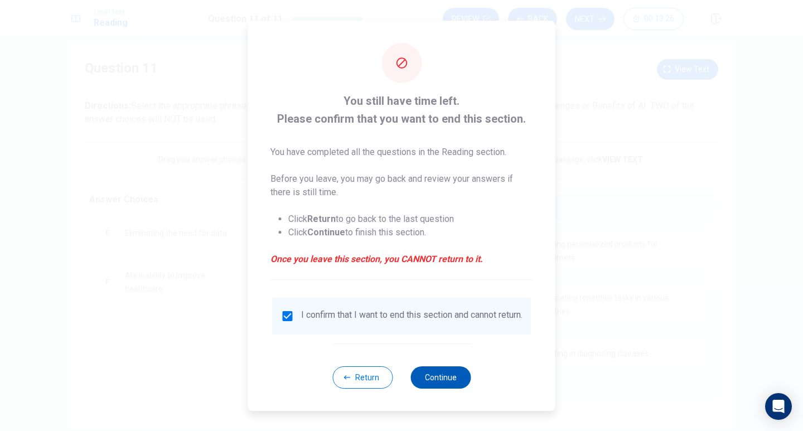
click at [439, 385] on button "Continue" at bounding box center [440, 377] width 60 height 22
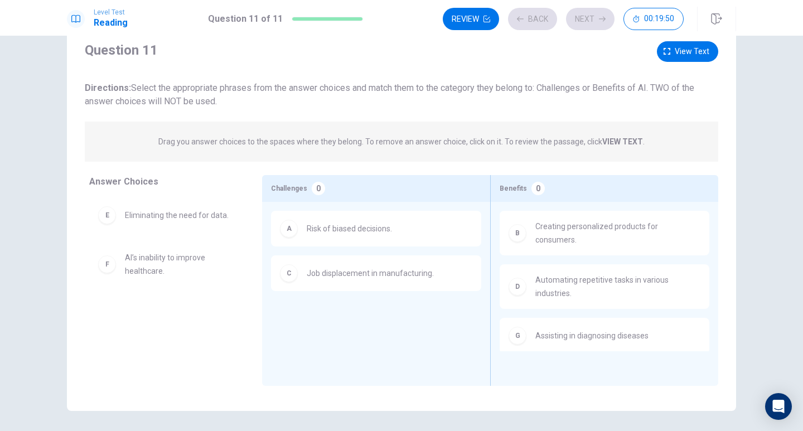
scroll to position [0, 0]
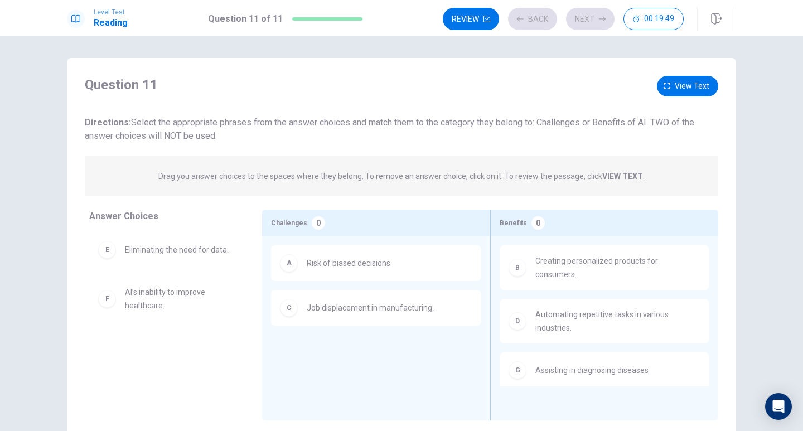
click at [598, 22] on div "Review Back Next 00:19:49" at bounding box center [563, 19] width 241 height 22
click at [478, 15] on button "Review" at bounding box center [471, 19] width 56 height 22
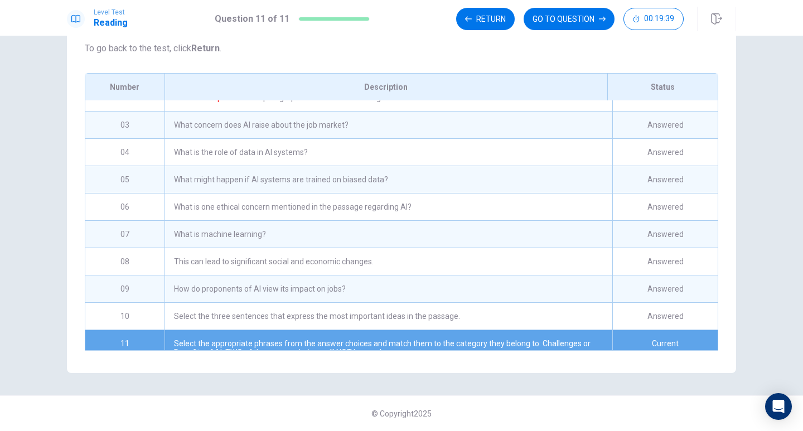
scroll to position [65, 0]
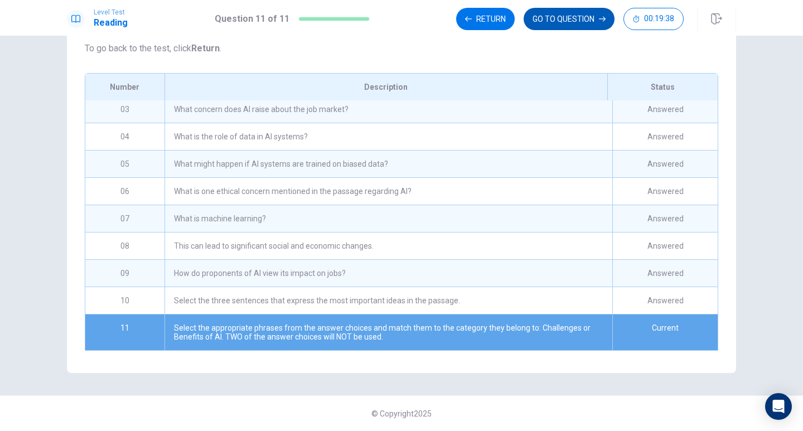
click at [567, 23] on button "GO TO QUESTION" at bounding box center [568, 19] width 91 height 22
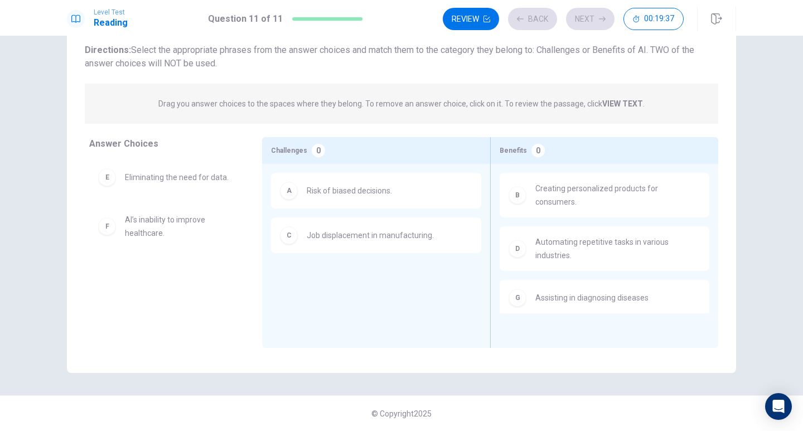
scroll to position [72, 0]
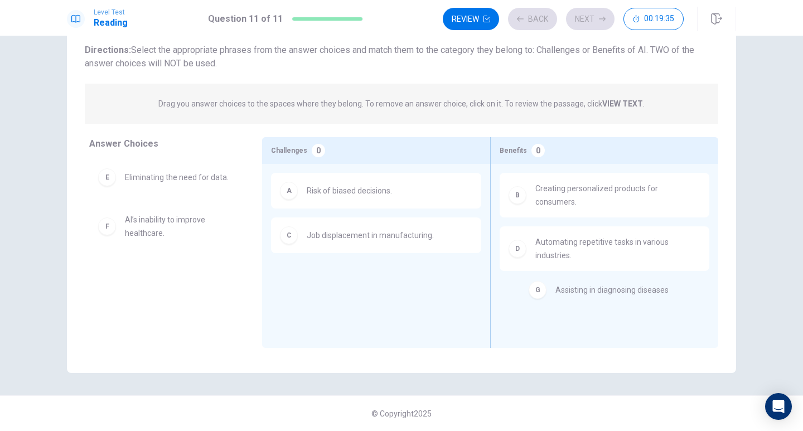
drag, startPoint x: 561, startPoint y: 293, endPoint x: 578, endPoint y: 294, distance: 16.8
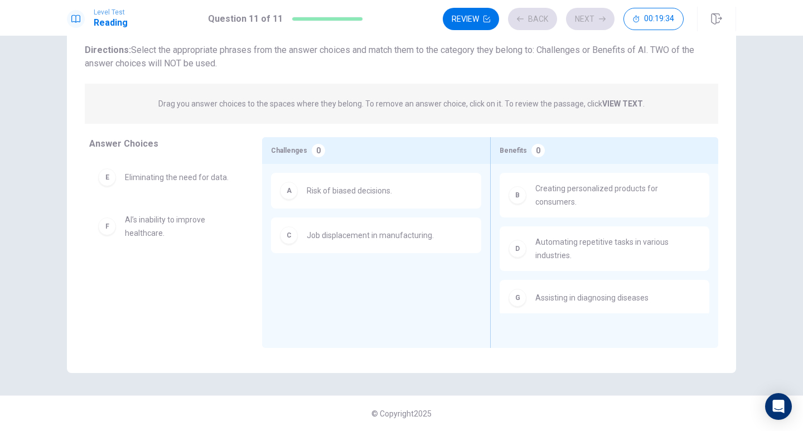
scroll to position [1, 0]
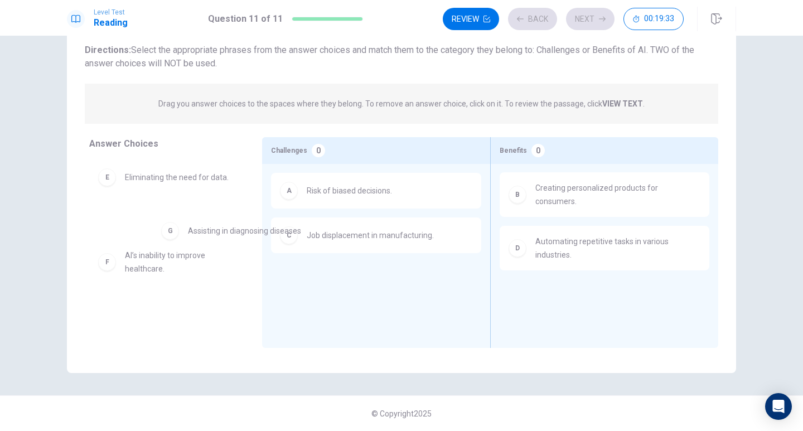
drag, startPoint x: 571, startPoint y: 297, endPoint x: 178, endPoint y: 249, distance: 396.5
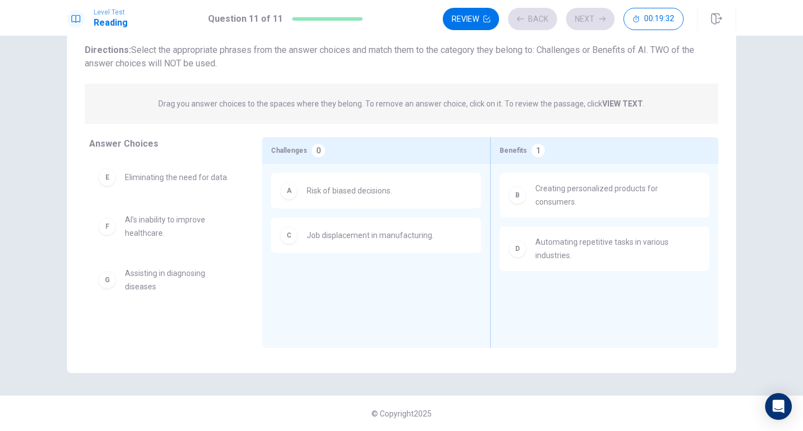
scroll to position [0, 0]
drag, startPoint x: 176, startPoint y: 283, endPoint x: 576, endPoint y: 298, distance: 400.5
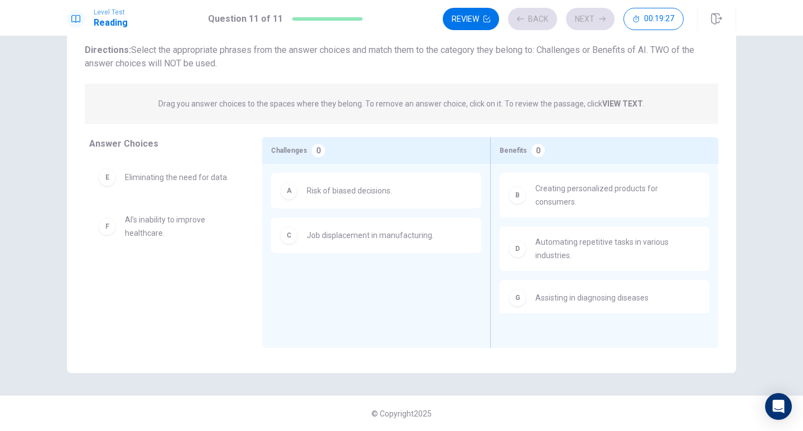
click at [585, 23] on div "Review Back Next 00:19:27" at bounding box center [563, 19] width 241 height 22
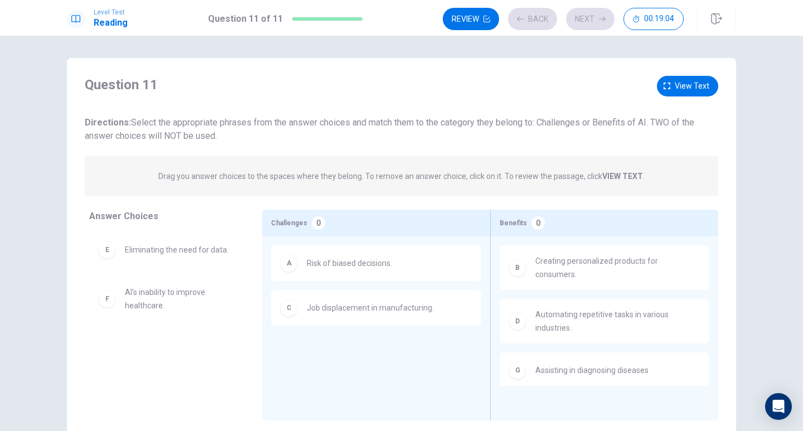
click at [590, 24] on div "Review Back Next 00:19:04" at bounding box center [563, 19] width 241 height 22
click at [692, 80] on span "View text" at bounding box center [691, 86] width 35 height 14
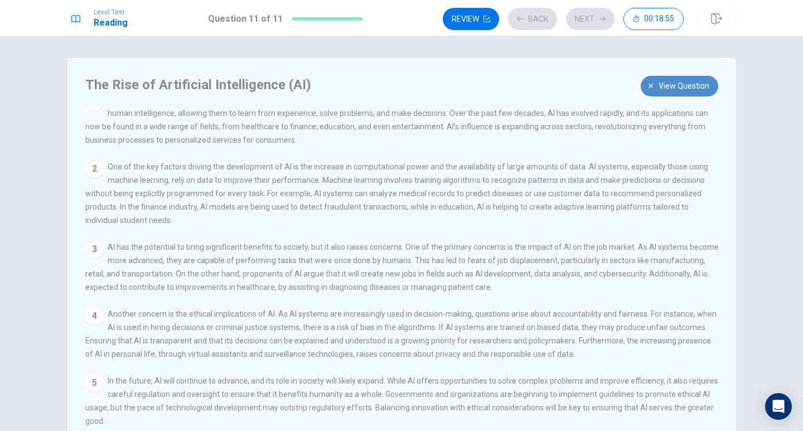
click at [677, 88] on span "View question" at bounding box center [683, 86] width 51 height 14
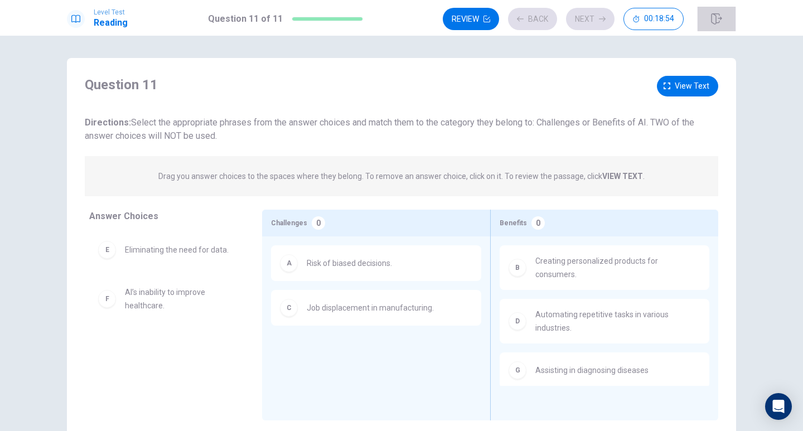
click at [714, 18] on icon "button" at bounding box center [716, 18] width 11 height 11
